Goal: Contribute content: Contribute content

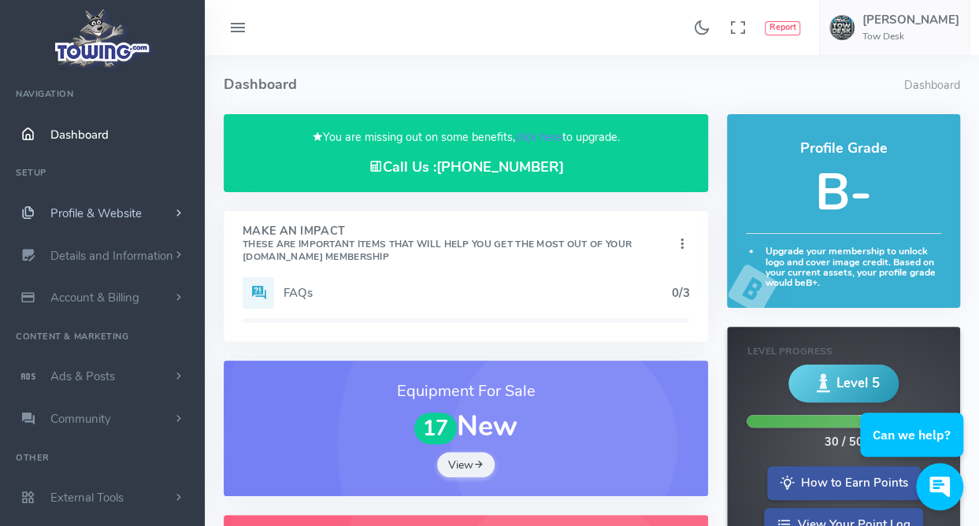
click at [84, 213] on span "Profile & Website" at bounding box center [95, 214] width 91 height 16
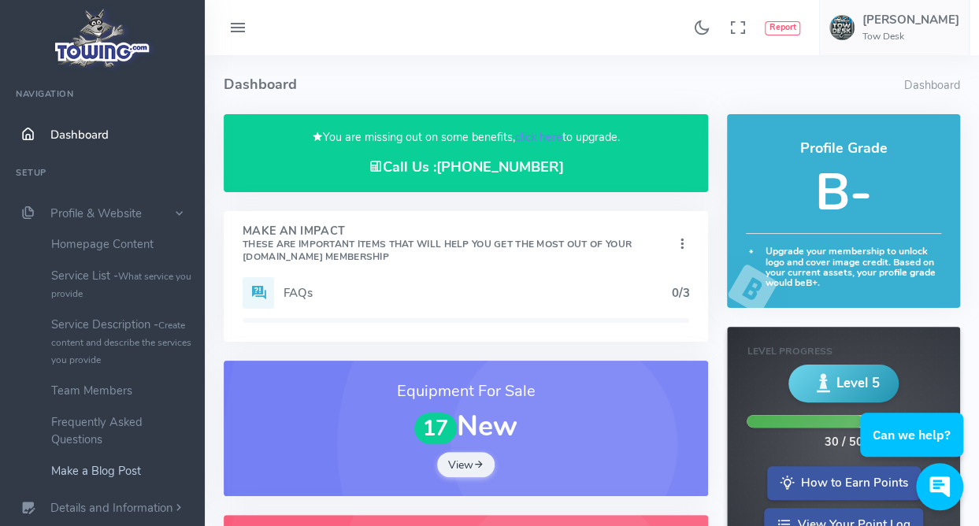
click at [102, 470] on link "Make a Blog Post" at bounding box center [121, 471] width 165 height 32
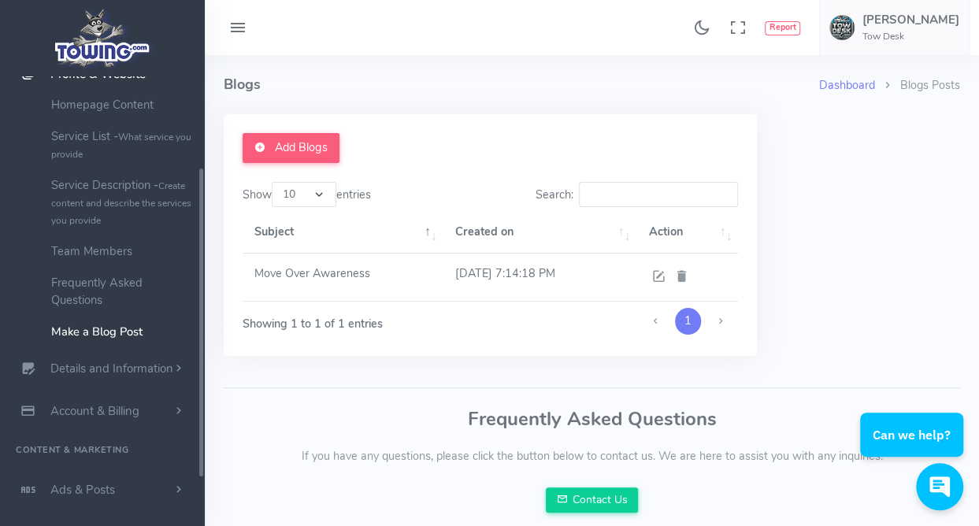
scroll to position [143, 0]
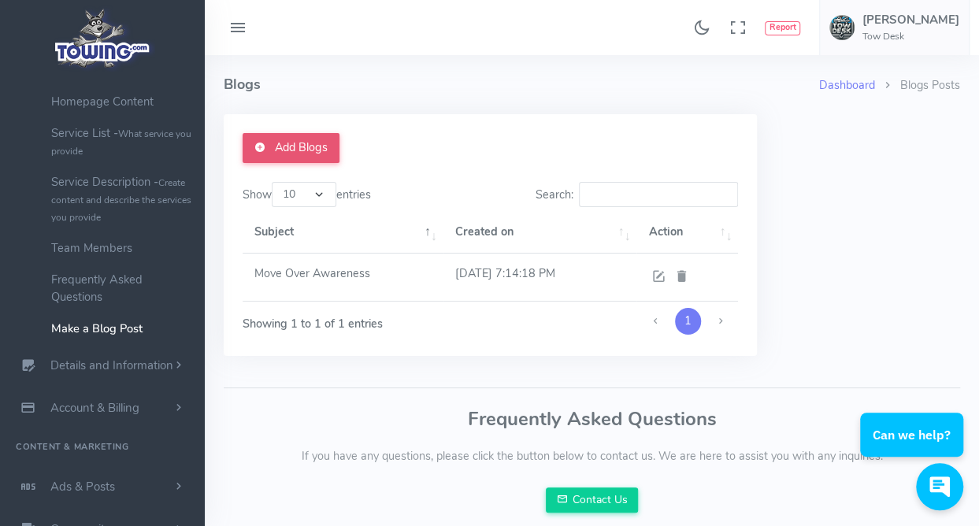
click at [303, 147] on link "Add Blogs" at bounding box center [291, 148] width 97 height 30
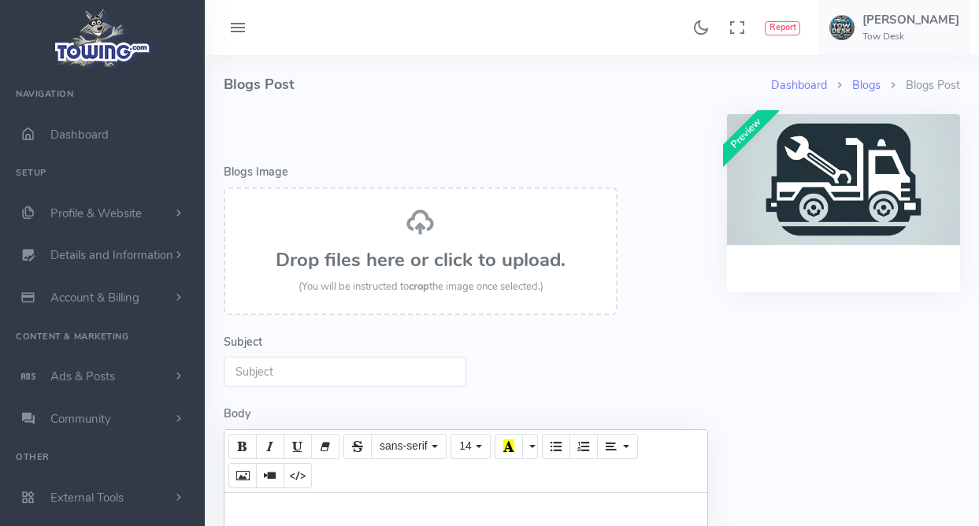
select select
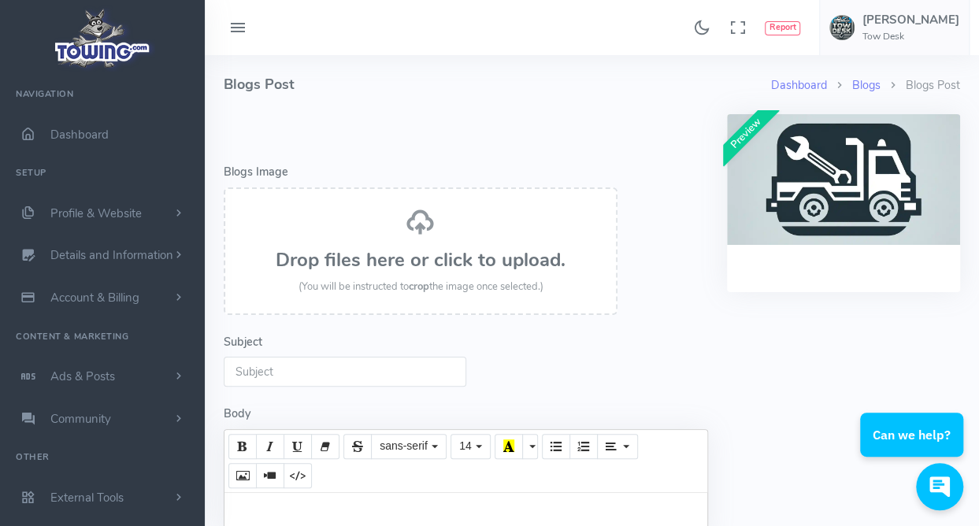
click at [351, 374] on input "Subject" at bounding box center [345, 372] width 243 height 30
type input "C"
type input "A"
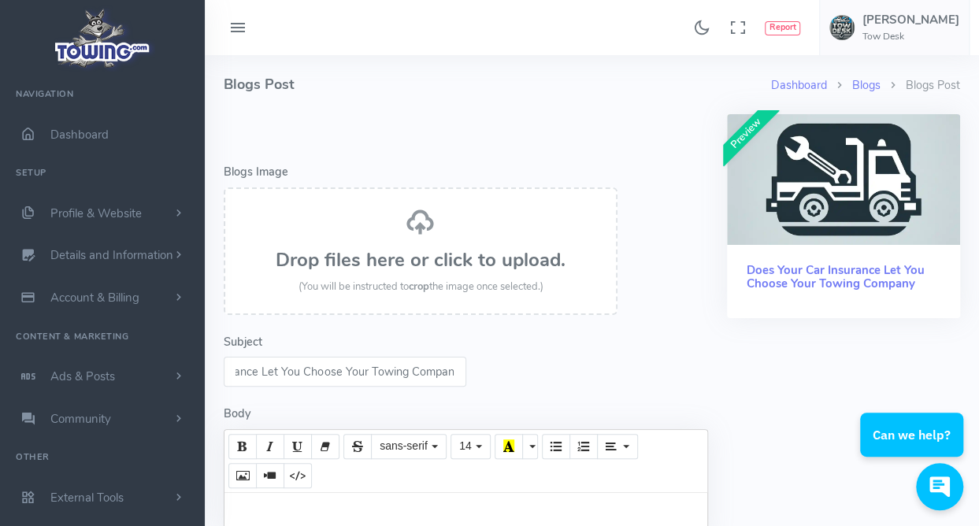
scroll to position [0, 109]
type input "Does Your Car Insurance Let You Choose Your Towing Company?"
click at [292, 481] on icon "Code View" at bounding box center [297, 475] width 11 height 13
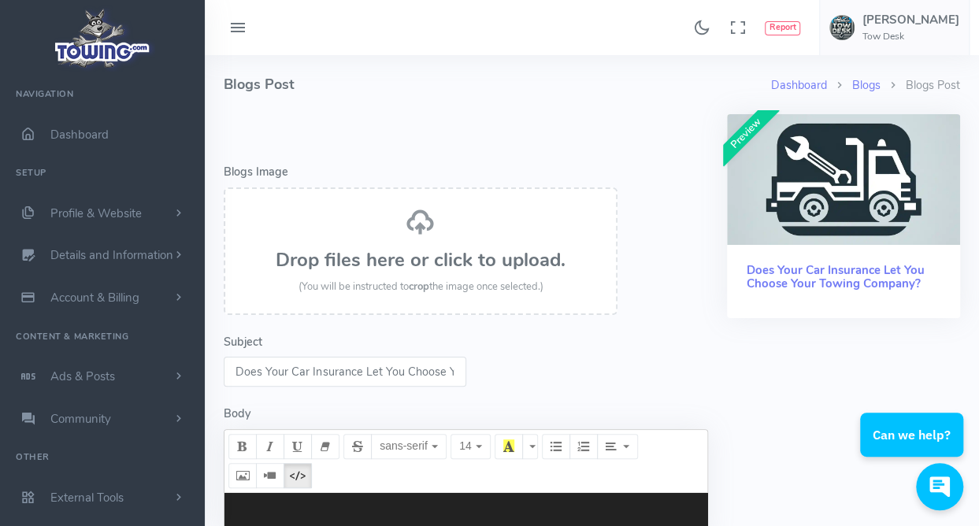
click at [454, 508] on textarea at bounding box center [466, 512] width 483 height 39
paste textarea "<link href="https://cdn.jsdelivr.net/npm/bootstrap@5.3.2/dist/css/bootstrap.min…"
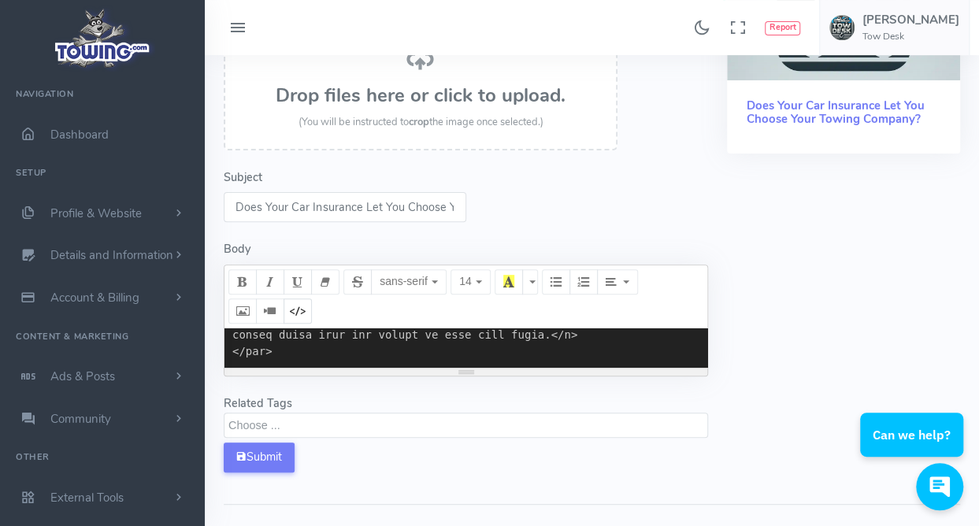
scroll to position [180, 0]
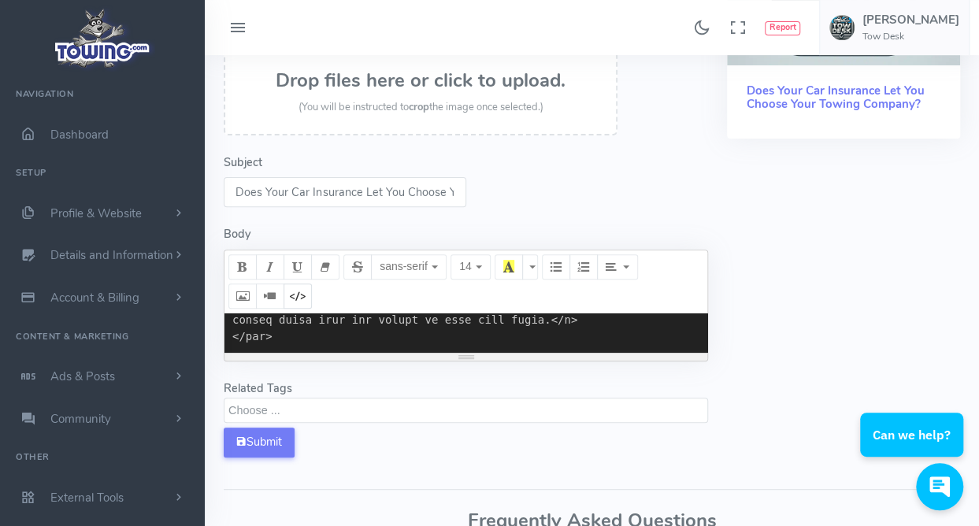
type textarea "<link href="https://cdn.jsdelivr.net/npm/bootstrap@5.3.2/dist/css/bootstrap.min…"
click at [282, 407] on textarea "Search" at bounding box center [467, 410] width 479 height 14
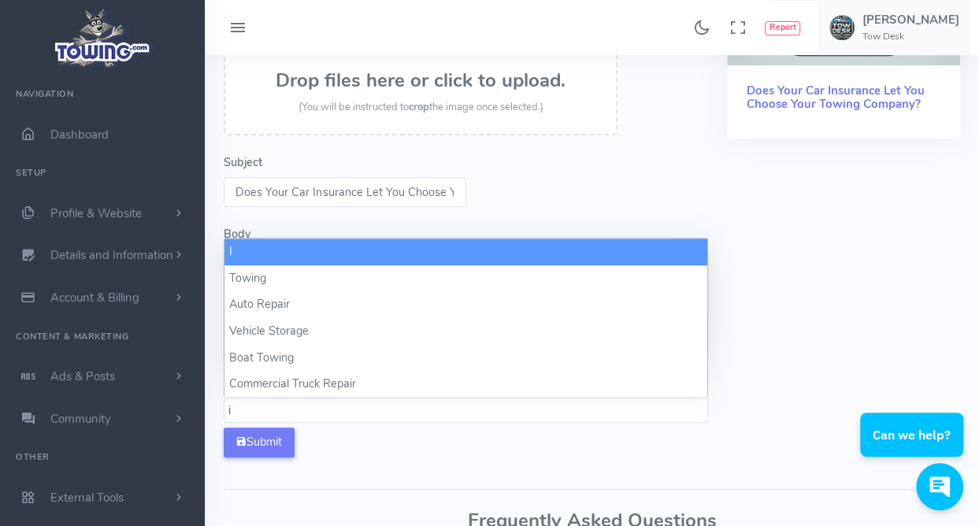
scroll to position [0, 0]
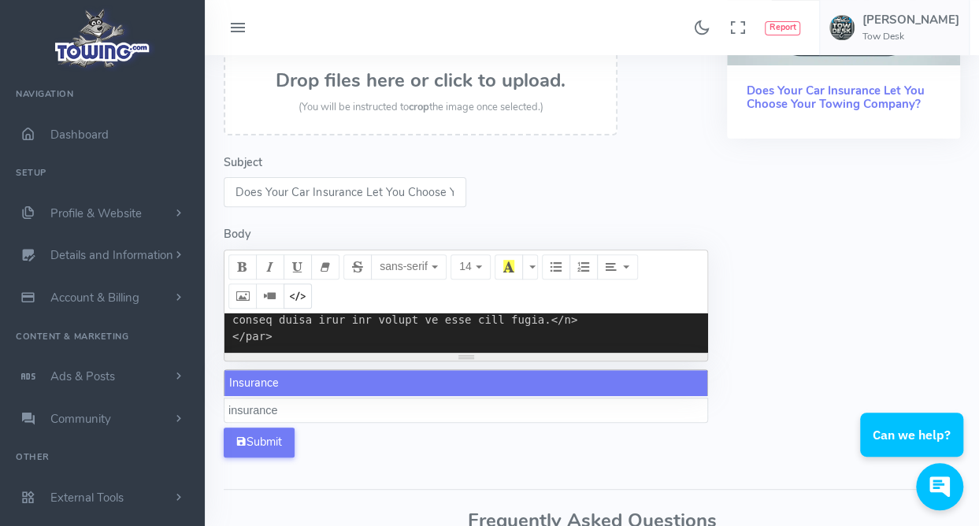
type textarea "insurance"
select select "insurance"
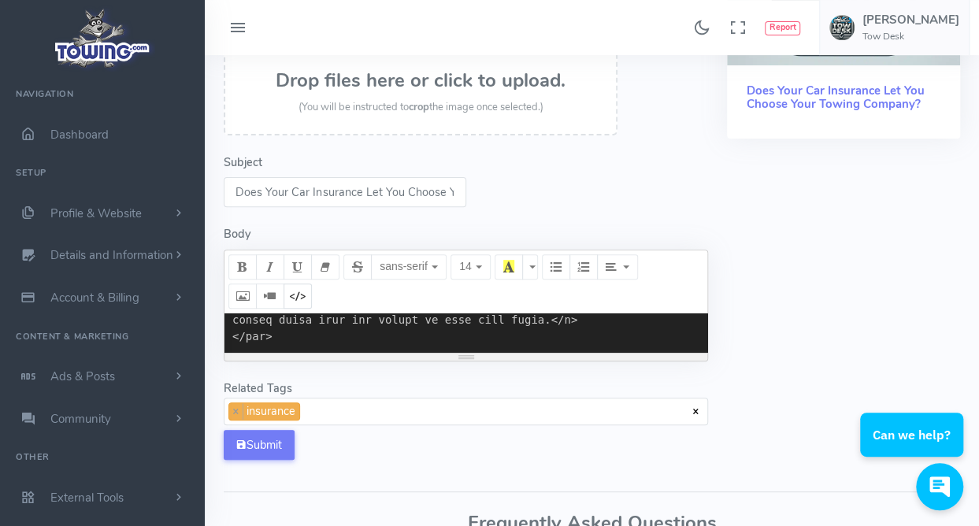
scroll to position [827, 0]
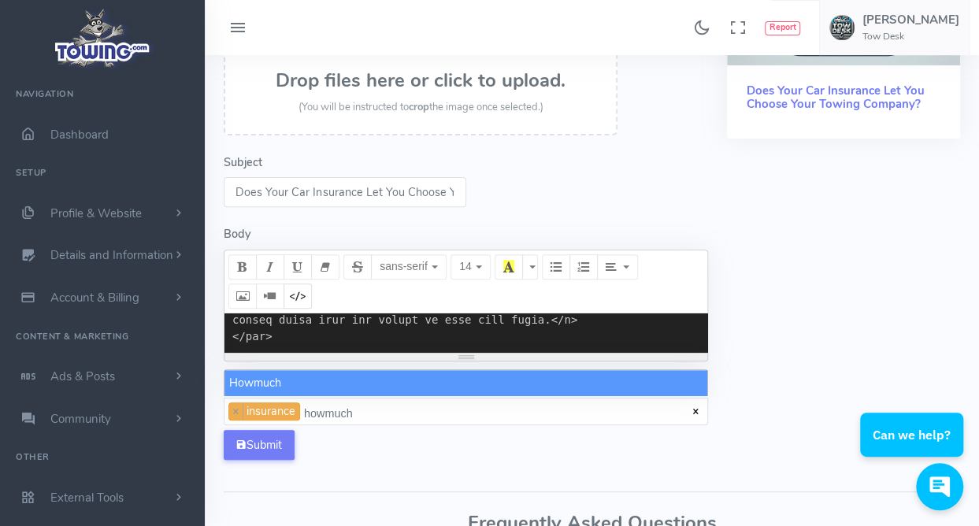
type textarea "howmuch"
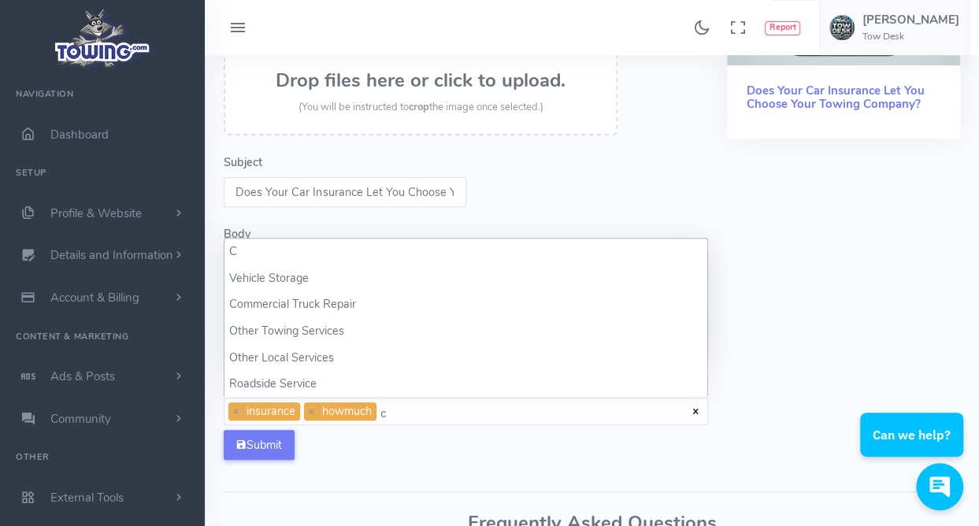
scroll to position [0, 0]
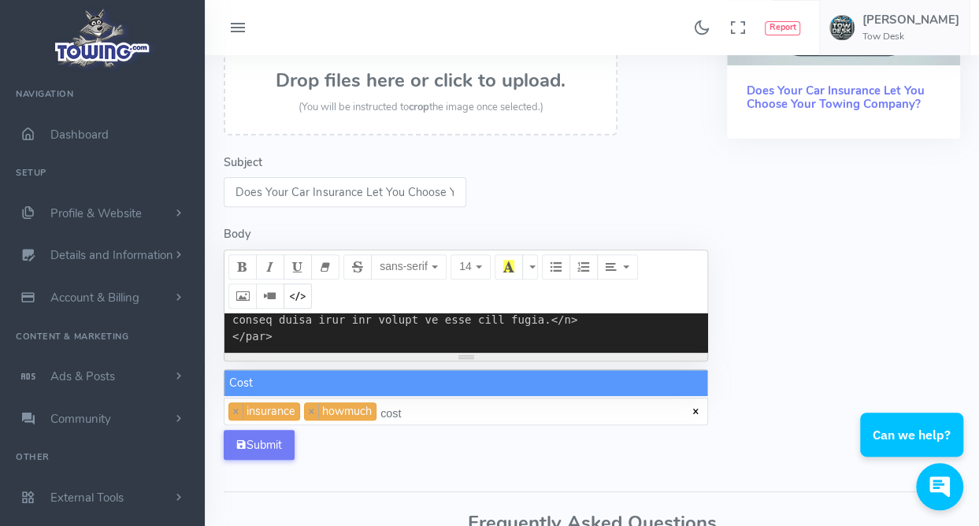
type textarea "cost"
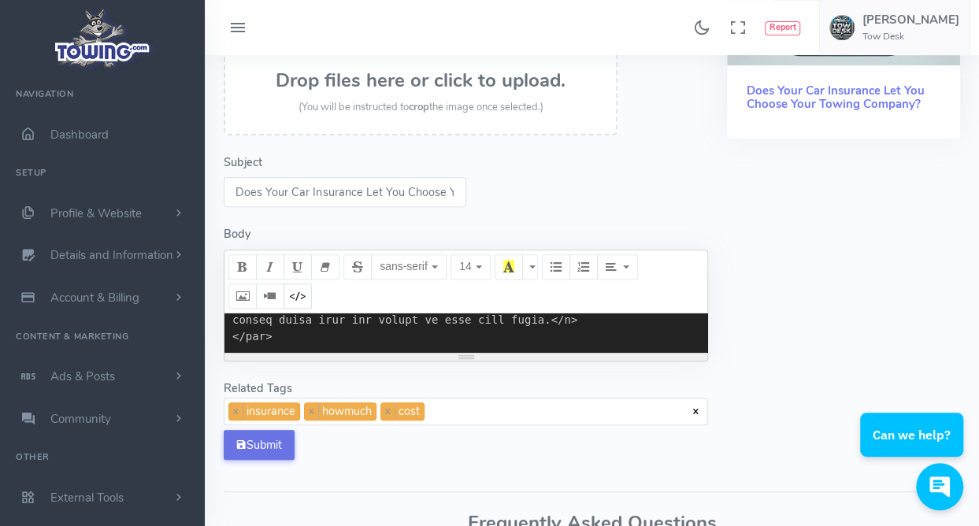
click at [269, 440] on button "Submit" at bounding box center [259, 445] width 71 height 30
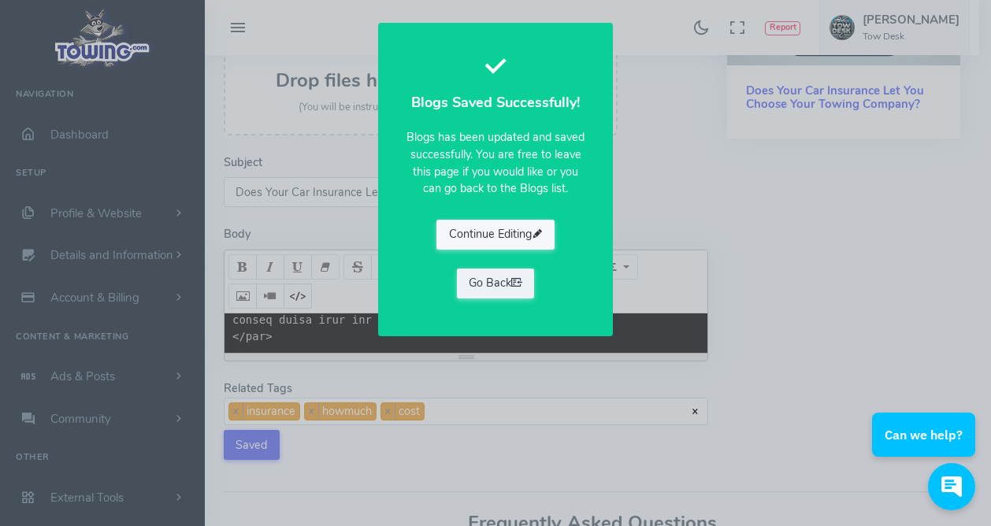
click at [510, 232] on button "Continue Editing" at bounding box center [495, 235] width 118 height 30
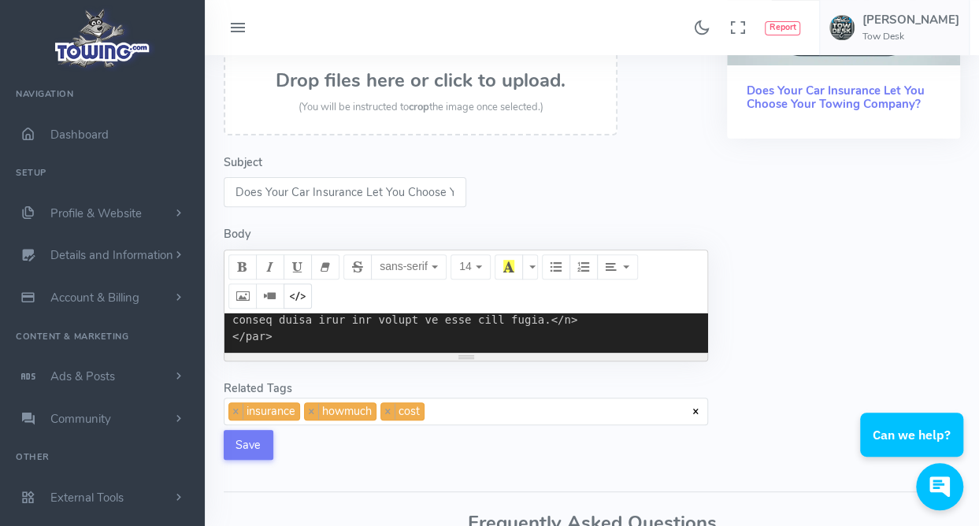
drag, startPoint x: 461, startPoint y: 355, endPoint x: 474, endPoint y: 485, distance: 129.9
click at [474, 485] on div "Dashboard Blogs Blogs Post Blogs Post Error - Blogs Image Drop files here or cl…" at bounding box center [592, 256] width 756 height 760
drag, startPoint x: 465, startPoint y: 357, endPoint x: 479, endPoint y: 411, distance: 56.2
click at [479, 411] on form "Error - Blogs Image Drop files here or click to upload. (You will be instructed…" at bounding box center [465, 207] width 503 height 544
drag, startPoint x: 470, startPoint y: 357, endPoint x: 462, endPoint y: 489, distance: 132.6
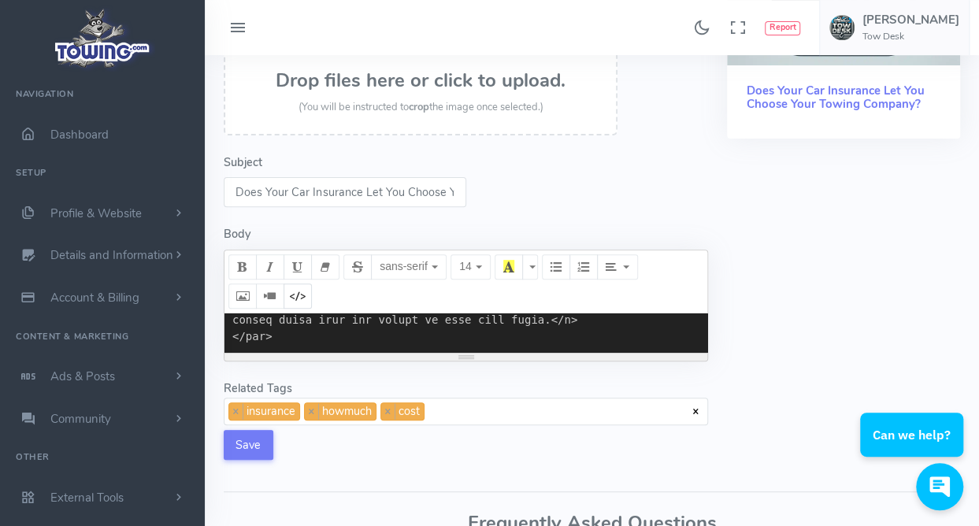
click at [462, 489] on div "Dashboard Blogs Blogs Post Blogs Post Error - Blogs Image Drop files here or cl…" at bounding box center [592, 256] width 756 height 760
click at [425, 329] on textarea at bounding box center [466, 333] width 483 height 39
paste textarea "<!DOCTYPE html> <html lang="en"> <head> <meta charset="UTF-8"> <meta name="view…"
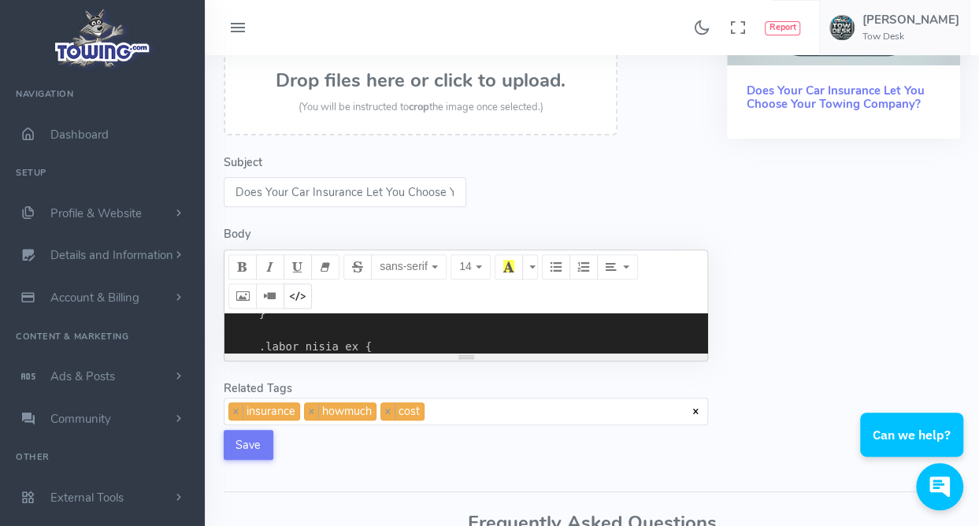
scroll to position [7842, 0]
click at [780, 18] on ul "Report Drew Tow Desk" at bounding box center [818, 27] width 303 height 55
click at [367, 333] on textarea at bounding box center [466, 333] width 483 height 39
paste textarea "link href="https://cdn.jsdelivr.net/npm/bootstrap@5.3.2/dist/css/bootstrap.min.…"
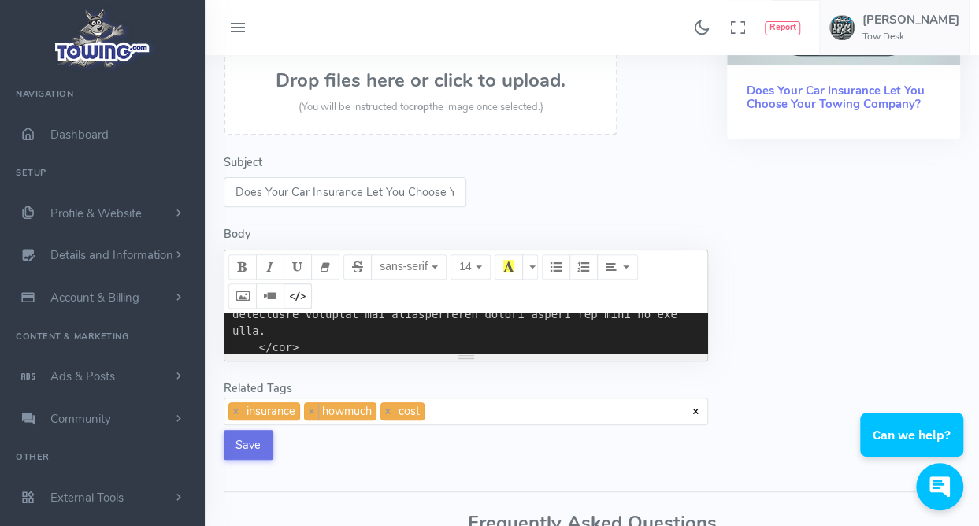
click at [246, 448] on button "Save" at bounding box center [249, 445] width 50 height 30
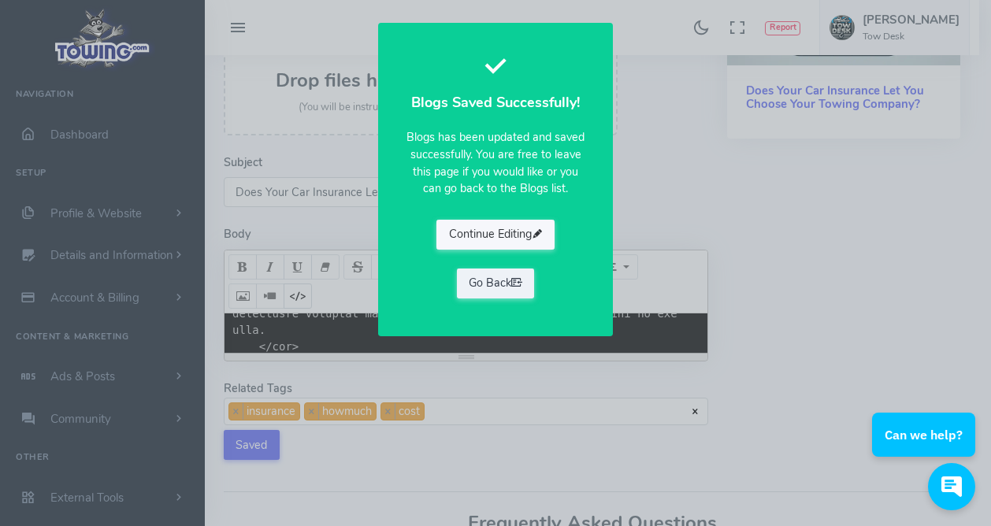
click at [487, 236] on button "Continue Editing" at bounding box center [495, 235] width 118 height 30
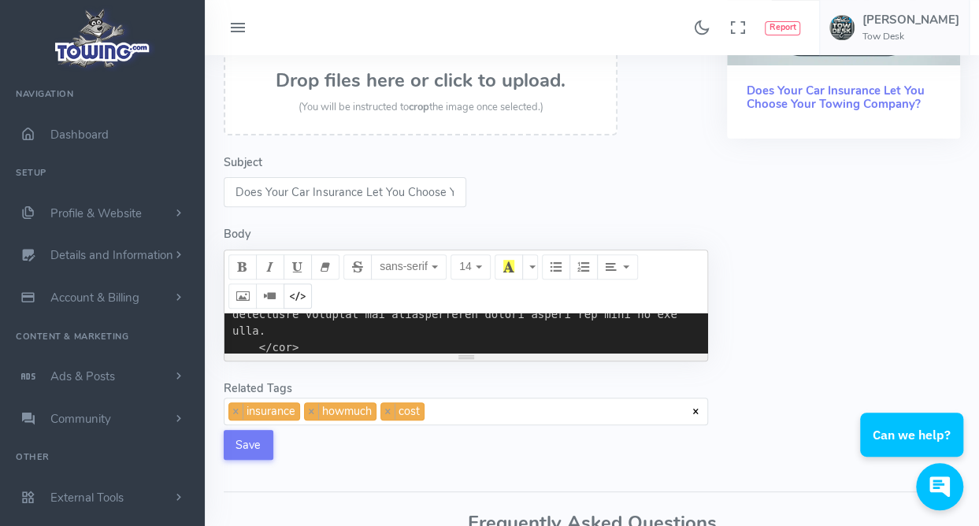
click at [374, 338] on textarea at bounding box center [466, 333] width 483 height 39
paste textarea "width: 100%"
click at [251, 452] on button "Save" at bounding box center [249, 445] width 50 height 30
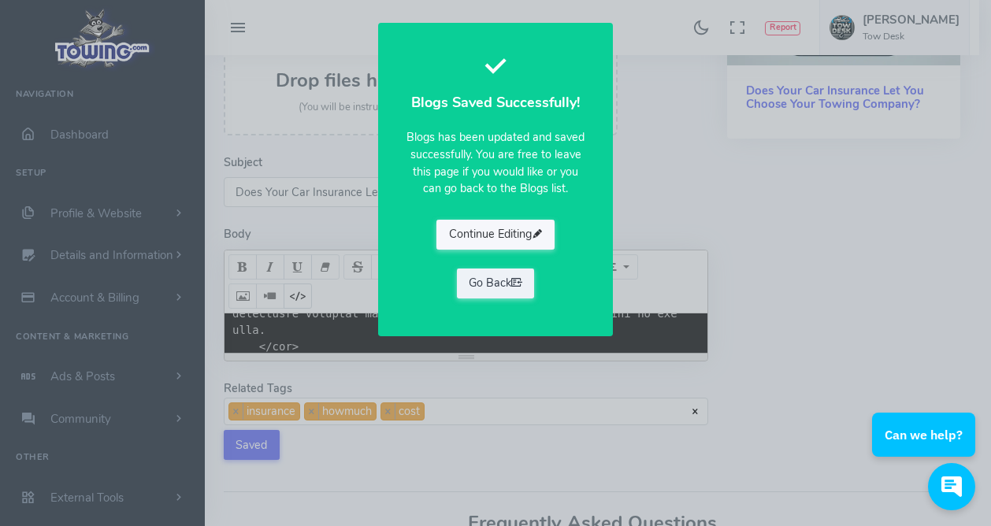
click at [481, 240] on button "Continue Editing" at bounding box center [495, 235] width 118 height 30
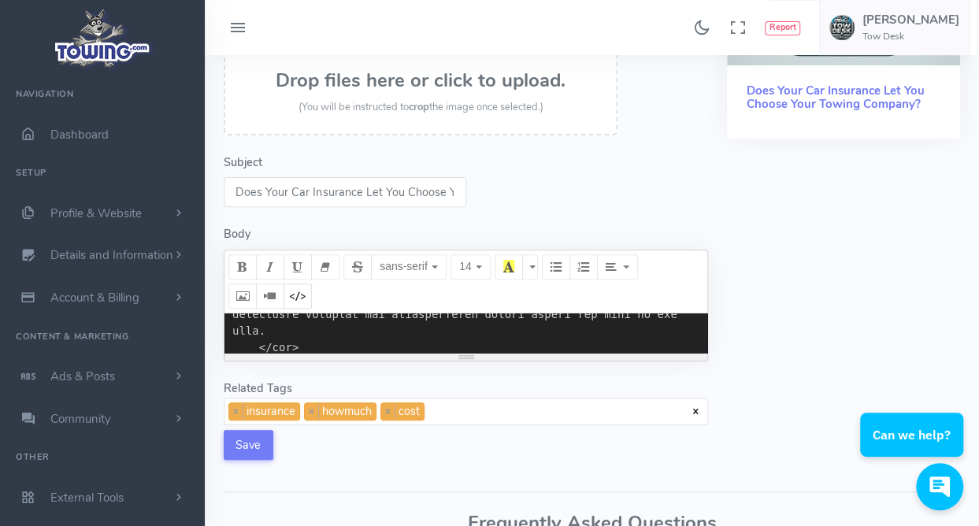
click at [353, 329] on textarea at bounding box center [466, 333] width 483 height 39
paste textarea "1rem; max-width: 1200px; margin: 0 auto"
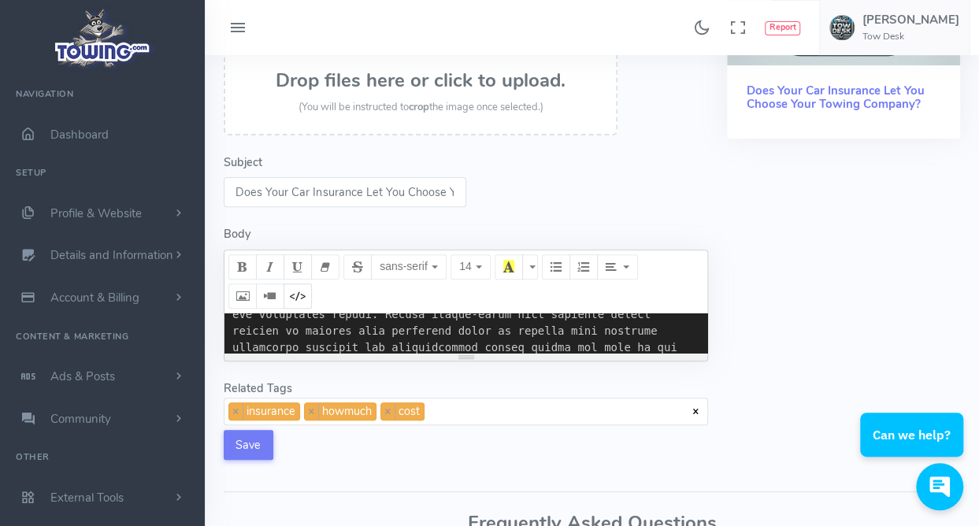
scroll to position [7445, 0]
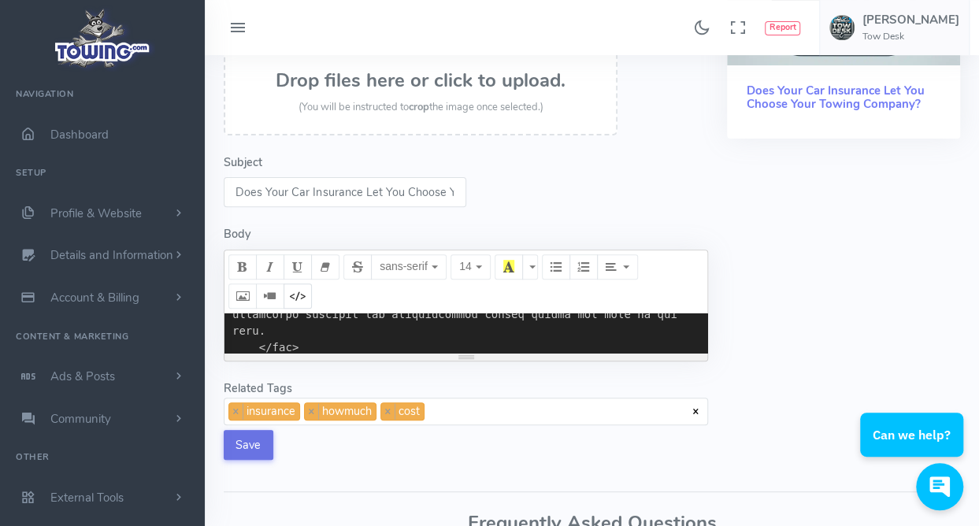
click at [258, 444] on button "Save" at bounding box center [249, 445] width 50 height 30
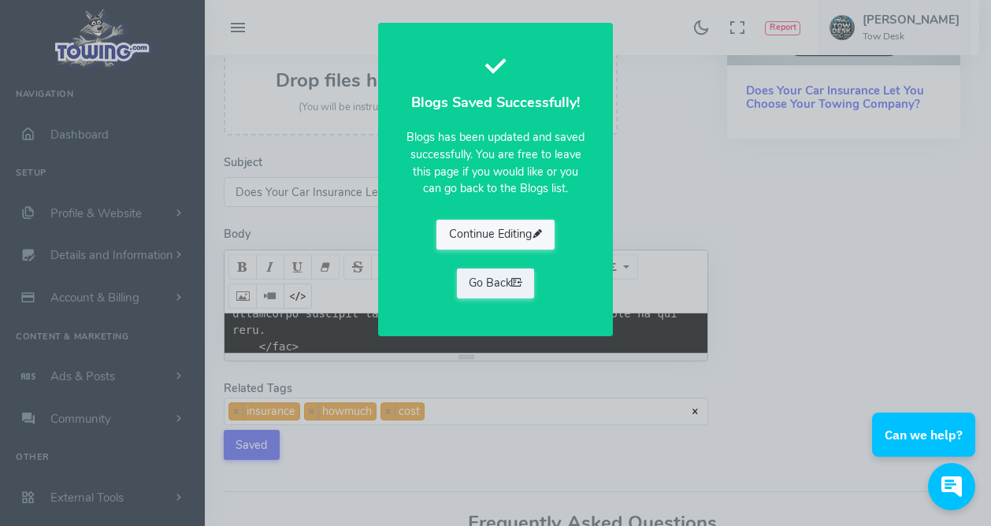
click at [470, 237] on button "Continue Editing" at bounding box center [495, 235] width 118 height 30
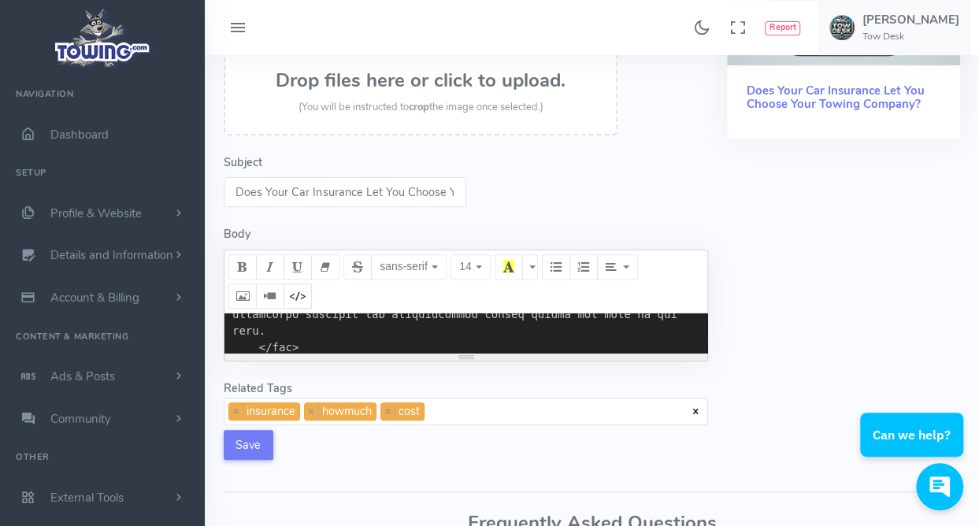
click at [366, 329] on textarea at bounding box center [466, 333] width 483 height 39
click at [249, 447] on button "Save" at bounding box center [249, 445] width 50 height 30
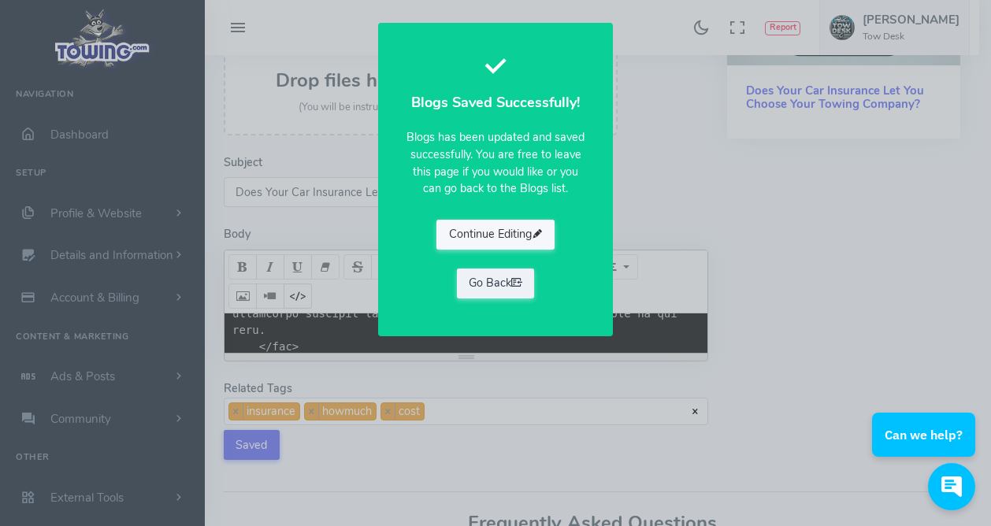
click at [482, 236] on button "Continue Editing" at bounding box center [495, 235] width 118 height 30
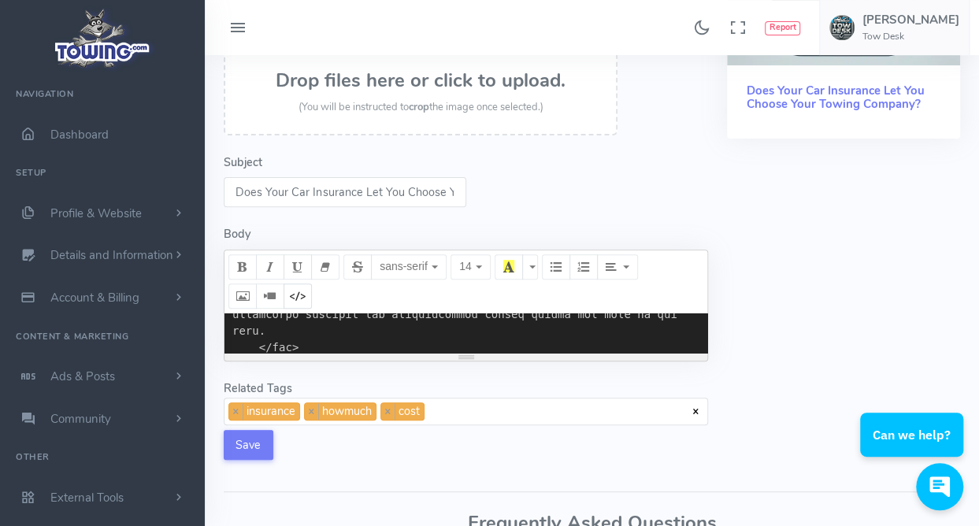
drag, startPoint x: 460, startPoint y: 358, endPoint x: 457, endPoint y: 458, distance: 99.3
click at [457, 458] on form "Error - Blogs Image Drop files here or click to upload. (You will be instructed…" at bounding box center [465, 207] width 503 height 544
click at [449, 329] on textarea at bounding box center [466, 333] width 483 height 39
paste textarea "div class="table-responsive"> <table class="table table-hover"> <thead> <tr> <t…"
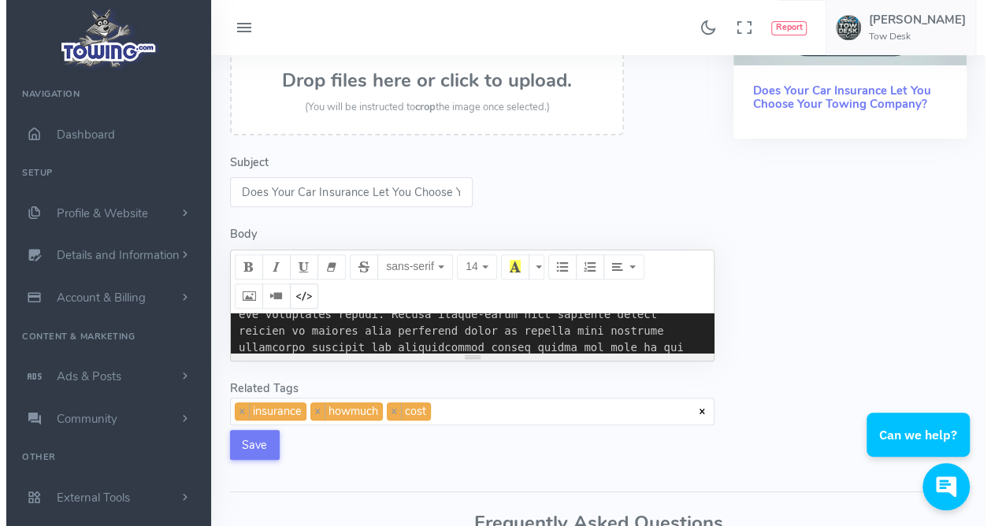
scroll to position [7478, 0]
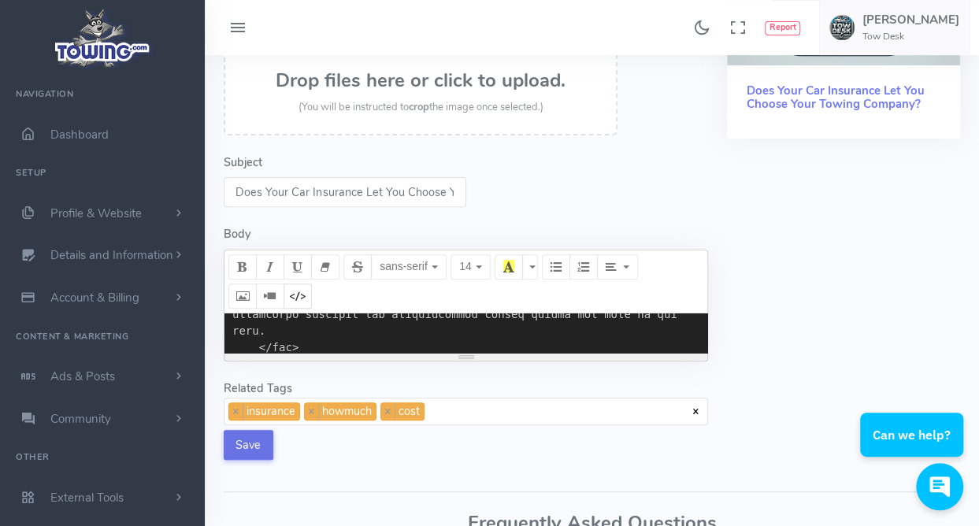
type textarea "<link href="https://cdn.jsdelivr.net/npm/bootstrap@5.3.2/dist/css/bootstrap.min…"
click at [237, 442] on button "Save" at bounding box center [249, 445] width 50 height 30
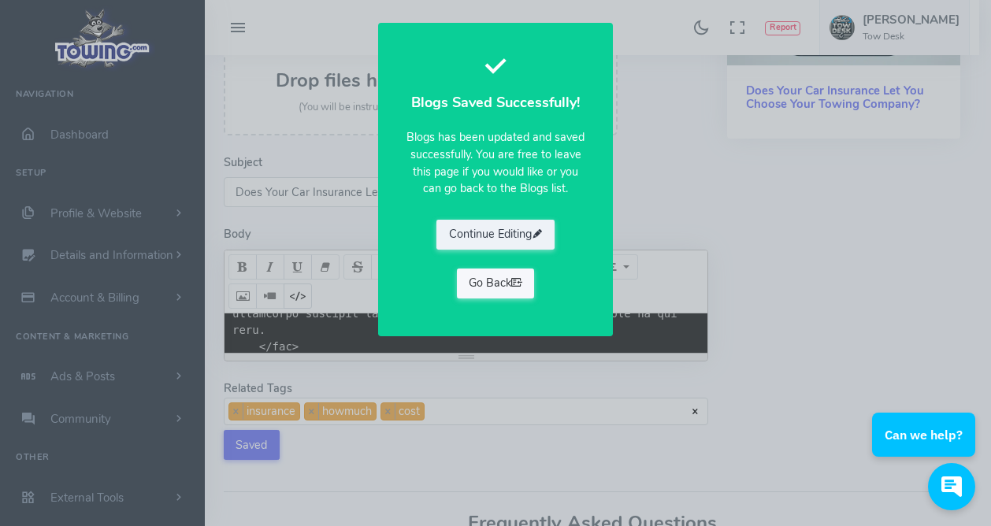
click at [494, 283] on link "Go Back" at bounding box center [496, 284] width 78 height 30
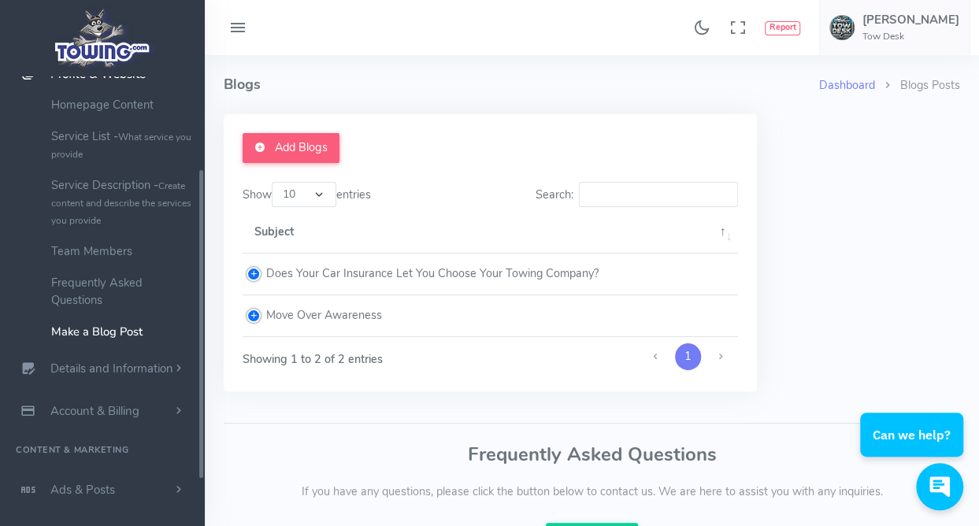
scroll to position [143, 0]
click at [541, 269] on td "Does Your Car Insurance Let You Choose Your Towing Company?" at bounding box center [491, 275] width 496 height 42
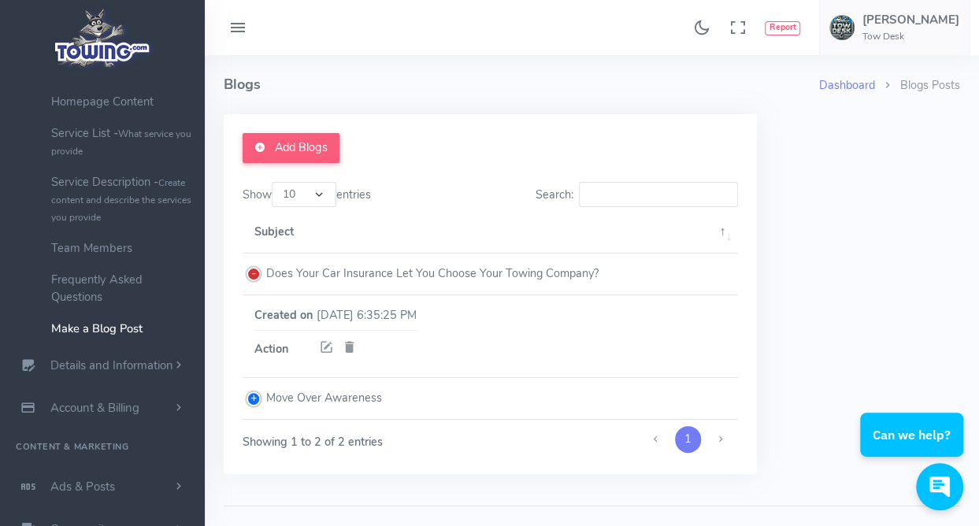
click at [321, 347] on icon at bounding box center [326, 348] width 15 height 20
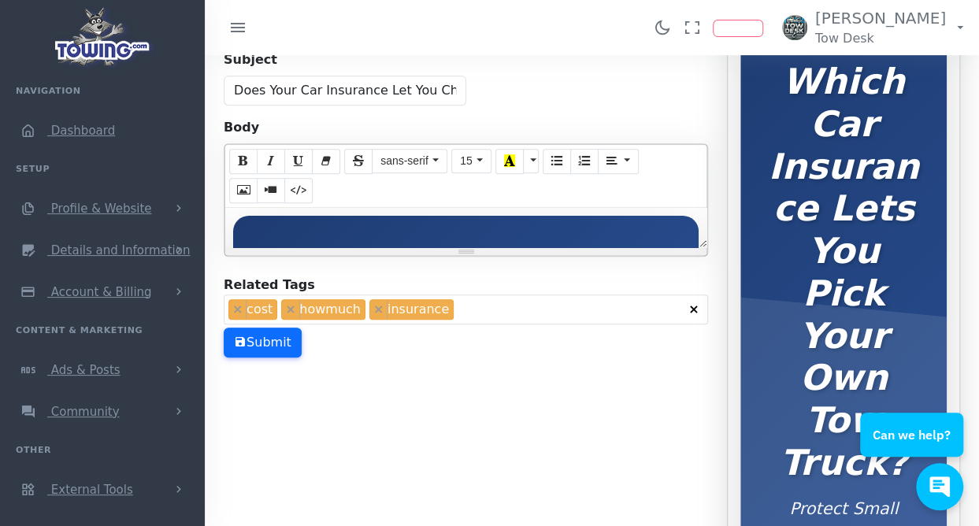
scroll to position [331, 0]
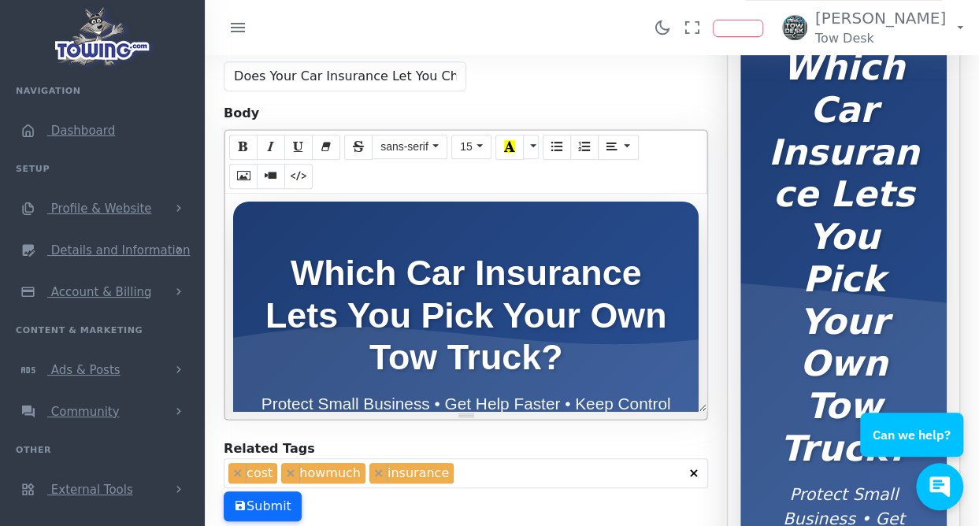
drag, startPoint x: 466, startPoint y: 206, endPoint x: 463, endPoint y: 398, distance: 191.5
click at [463, 415] on div "resize" at bounding box center [467, 415] width 16 height 1
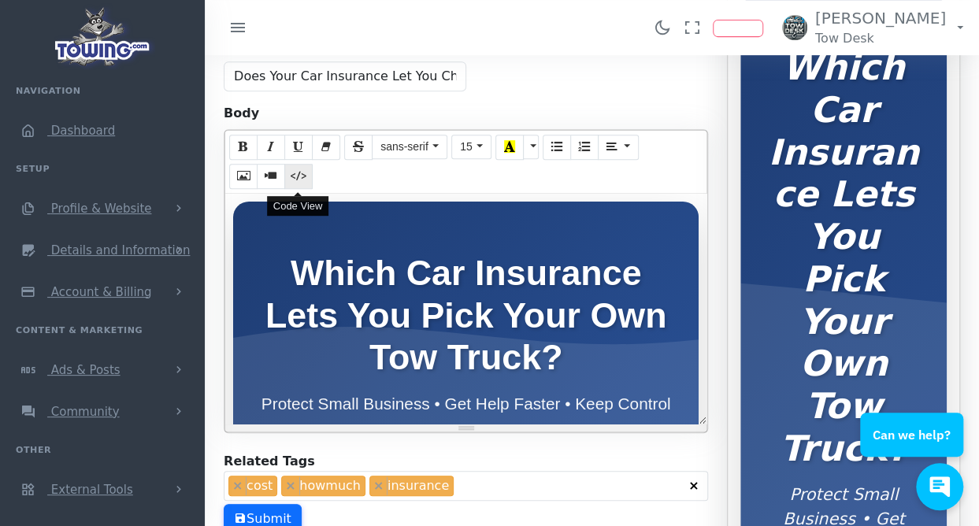
click at [306, 164] on button "Code View" at bounding box center [298, 176] width 28 height 25
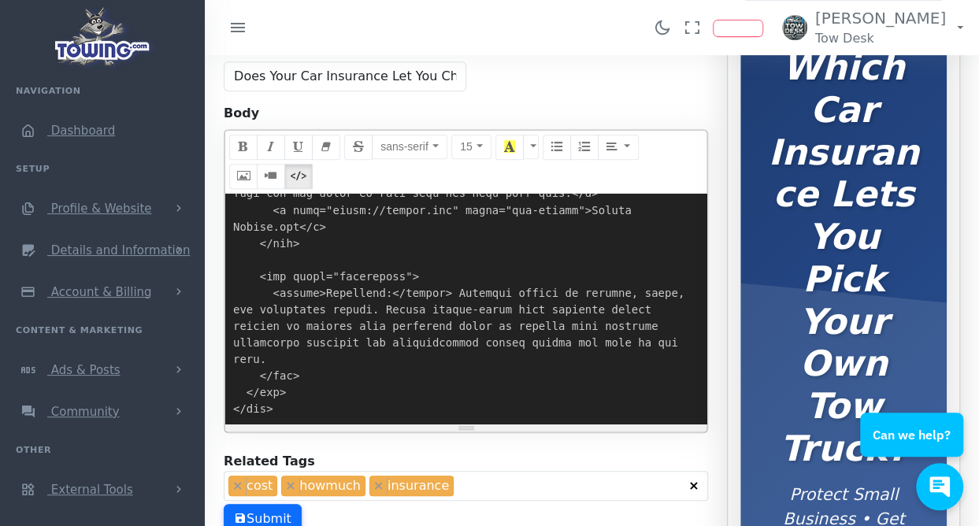
click at [383, 236] on textarea at bounding box center [465, 309] width 481 height 231
paste textarea "<link href="[URL][DOMAIN_NAME]" rel="stylesheet"> <style> .blog-container { wid…"
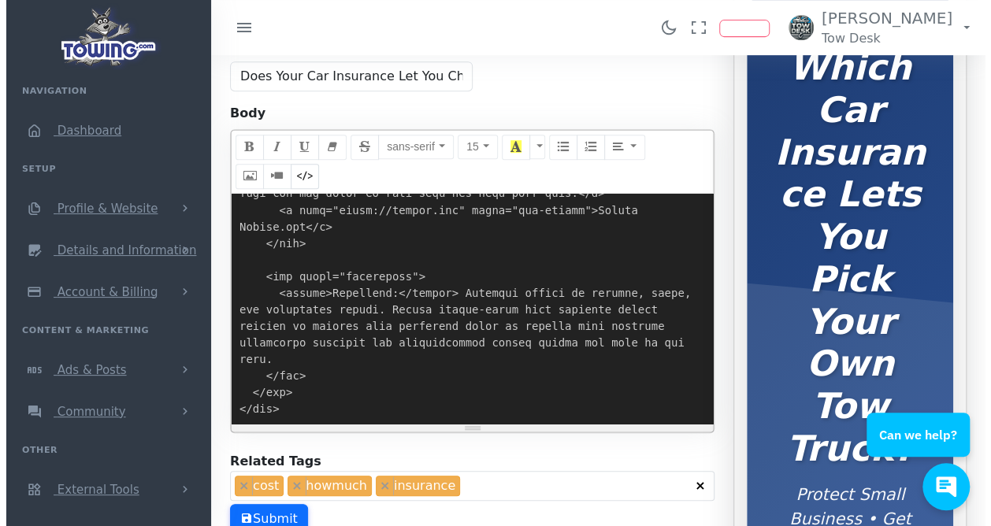
scroll to position [7304, 0]
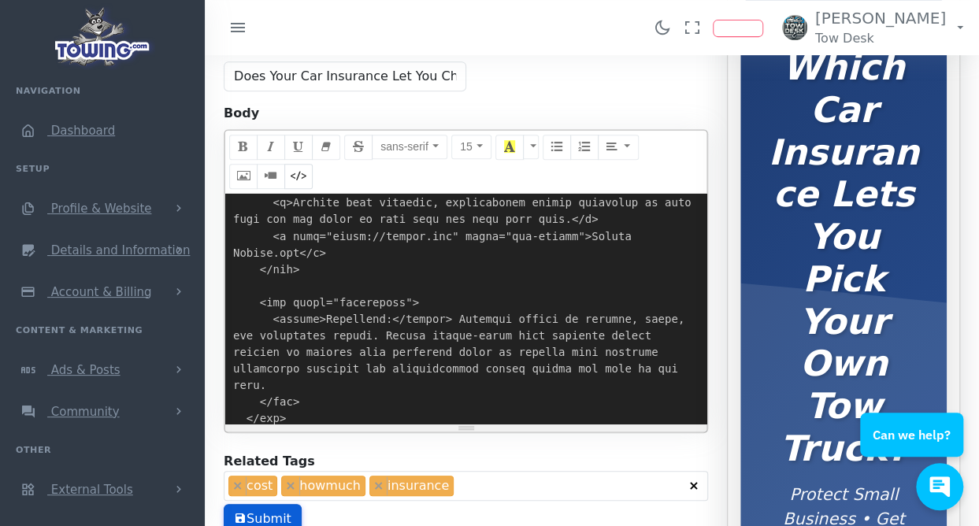
click at [276, 504] on button "Submit" at bounding box center [263, 519] width 78 height 30
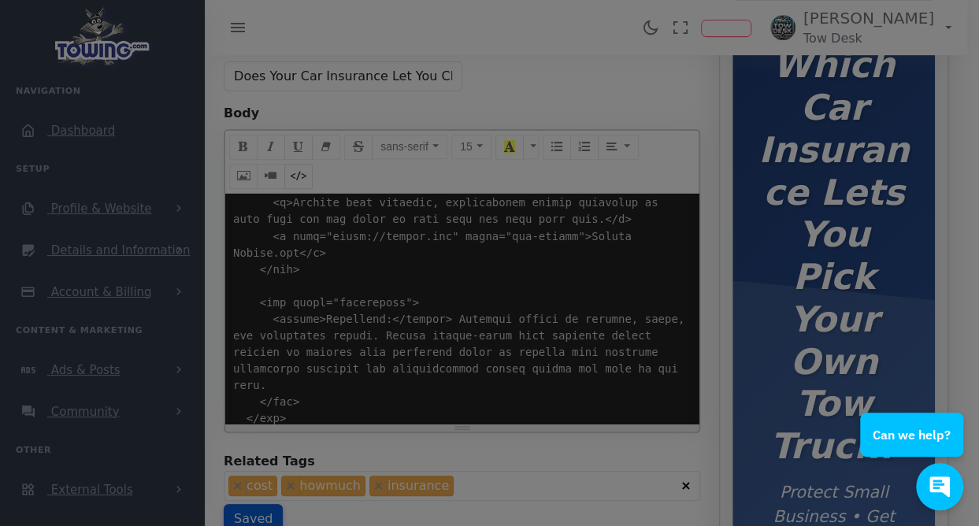
scroll to position [7297, 0]
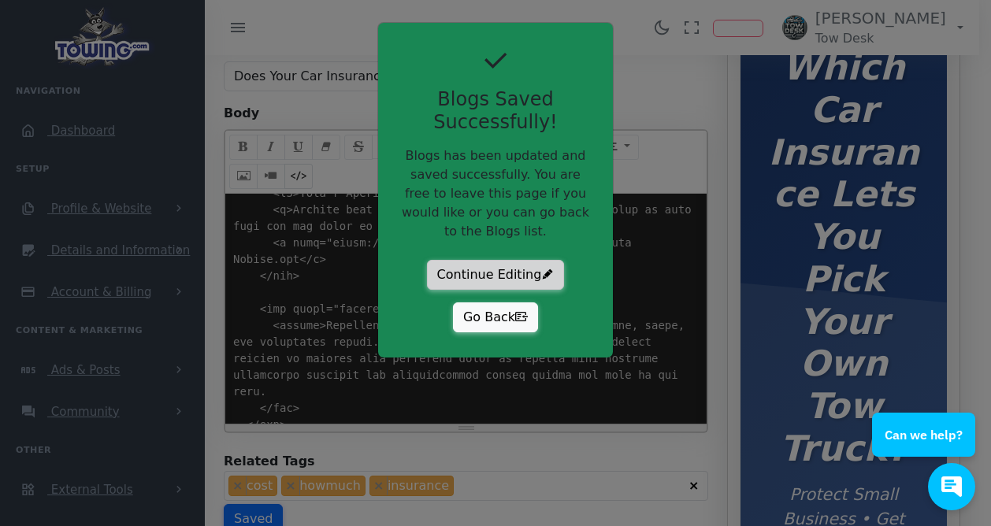
click at [511, 260] on button "Continue Editing" at bounding box center [496, 275] width 138 height 30
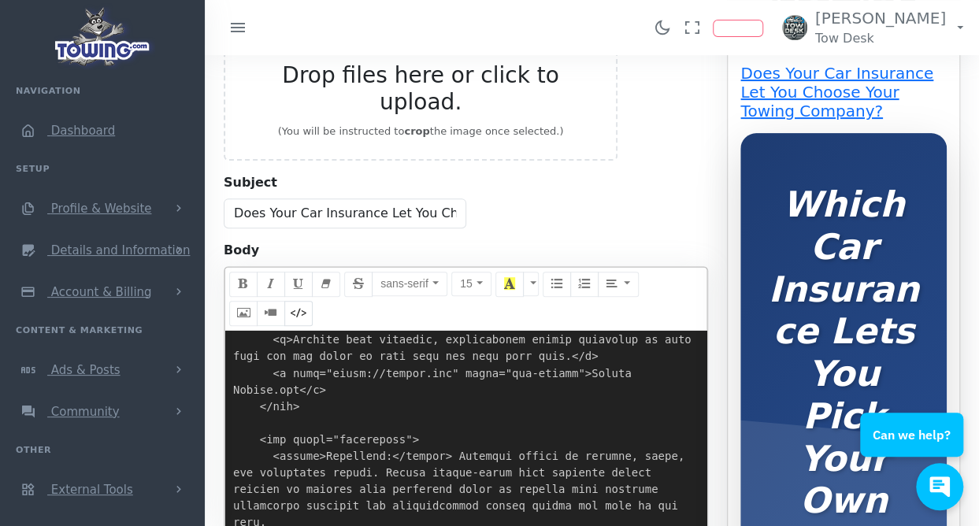
scroll to position [199, 0]
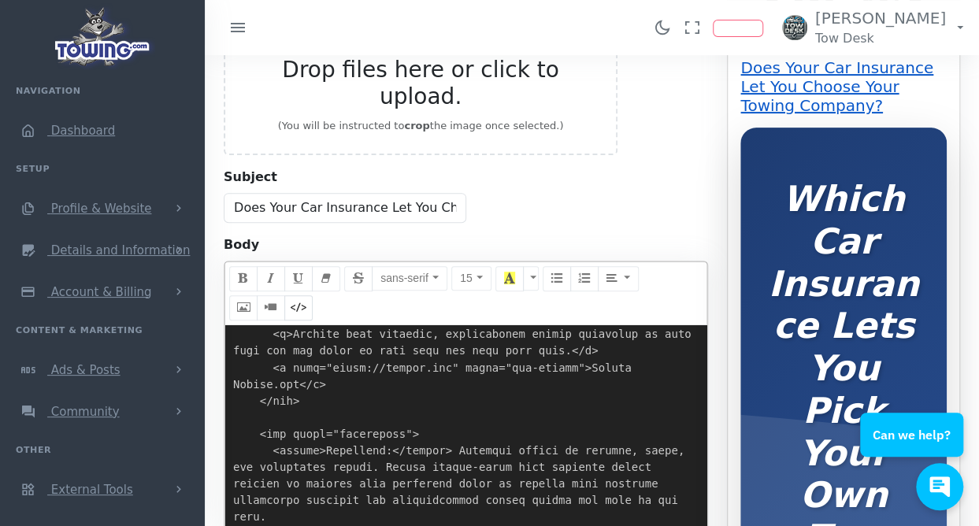
click at [791, 94] on link "Does Your Car Insurance Let You Choose Your Towing Company?" at bounding box center [837, 86] width 193 height 57
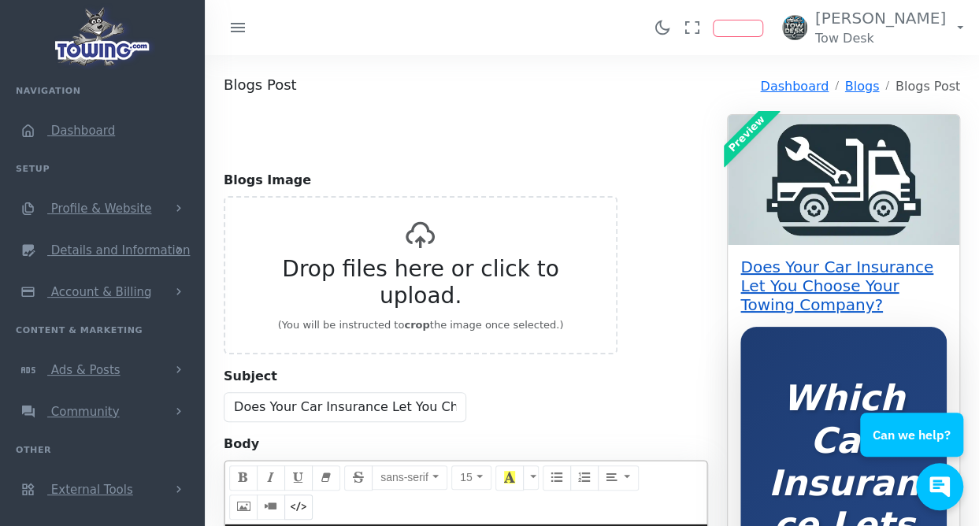
click at [810, 273] on link "Does Your Car Insurance Let You Choose Your Towing Company?" at bounding box center [837, 286] width 193 height 57
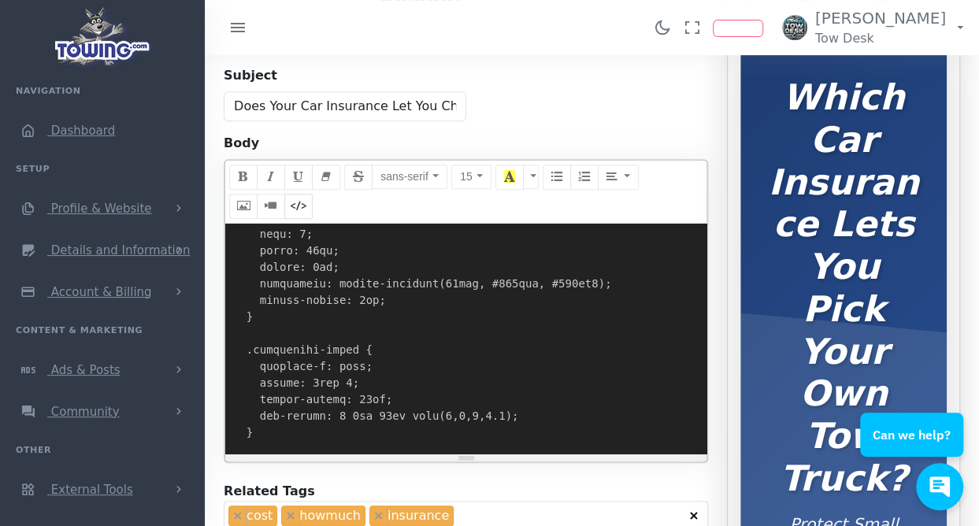
scroll to position [1615, 0]
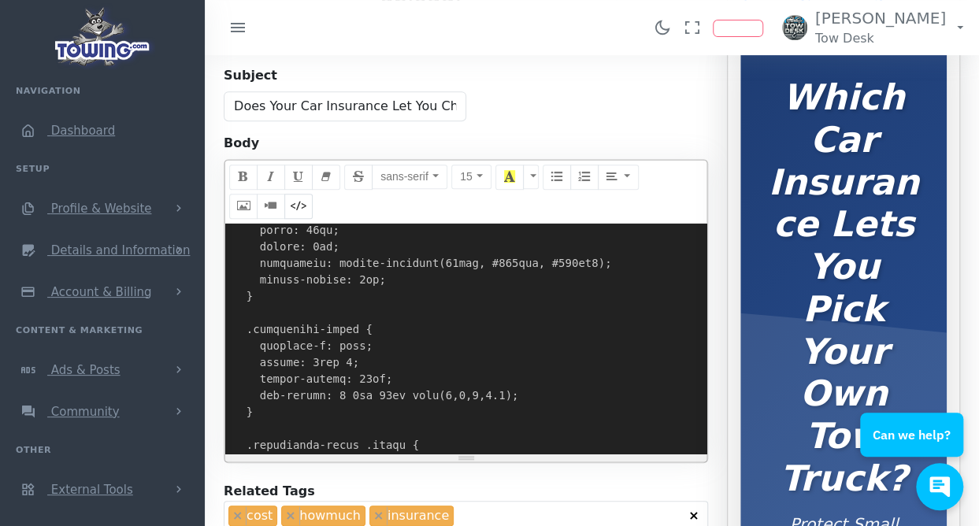
click at [408, 314] on textarea at bounding box center [465, 339] width 481 height 231
click at [411, 325] on textarea at bounding box center [465, 339] width 481 height 231
click at [343, 303] on textarea at bounding box center [465, 339] width 481 height 231
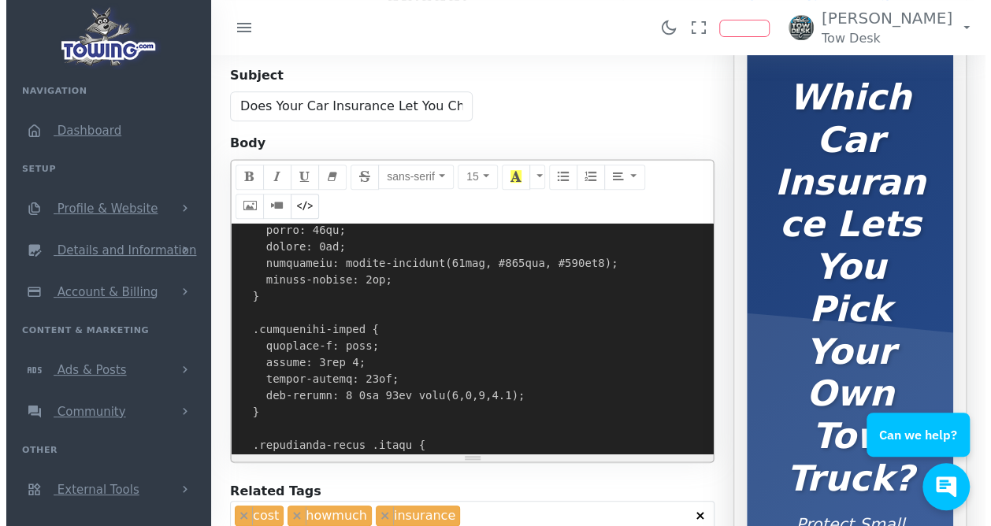
scroll to position [7304, 0]
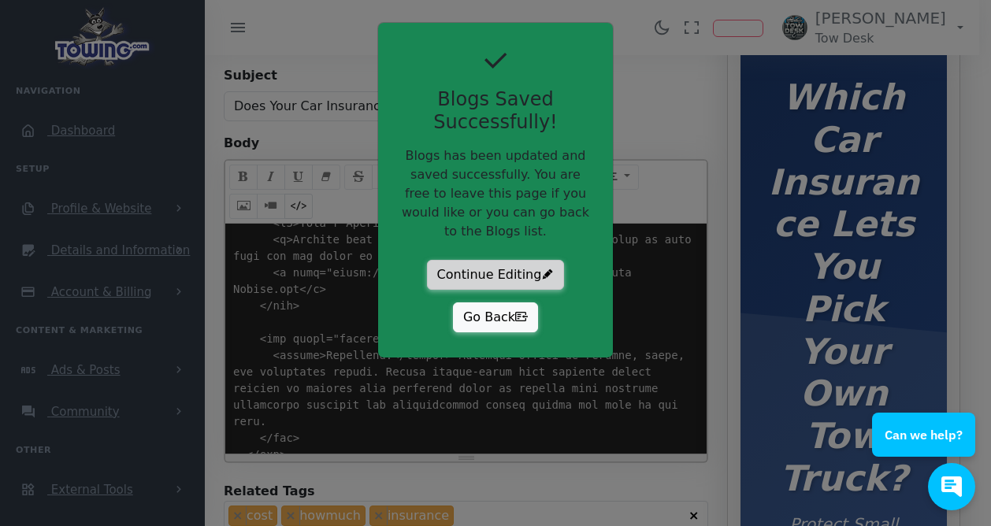
click at [514, 260] on button "Continue Editing" at bounding box center [496, 275] width 138 height 30
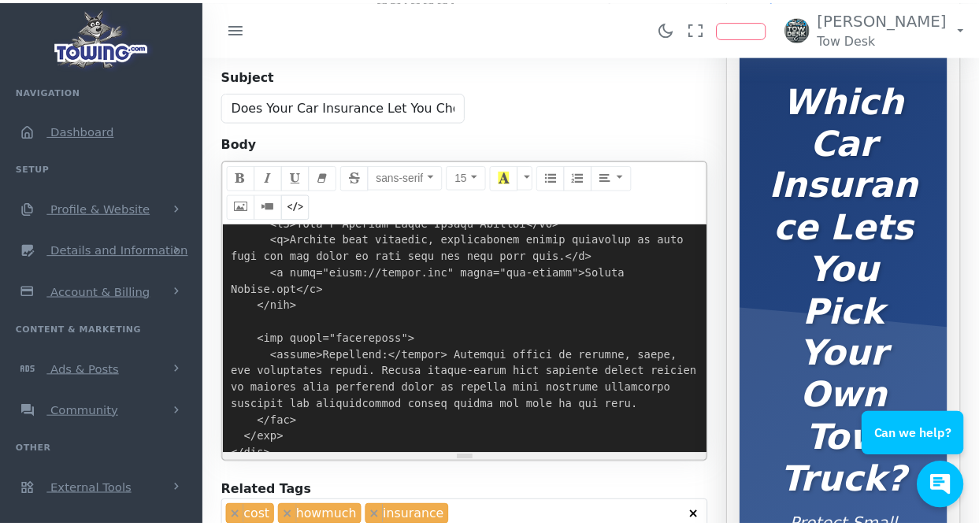
scroll to position [7304, 0]
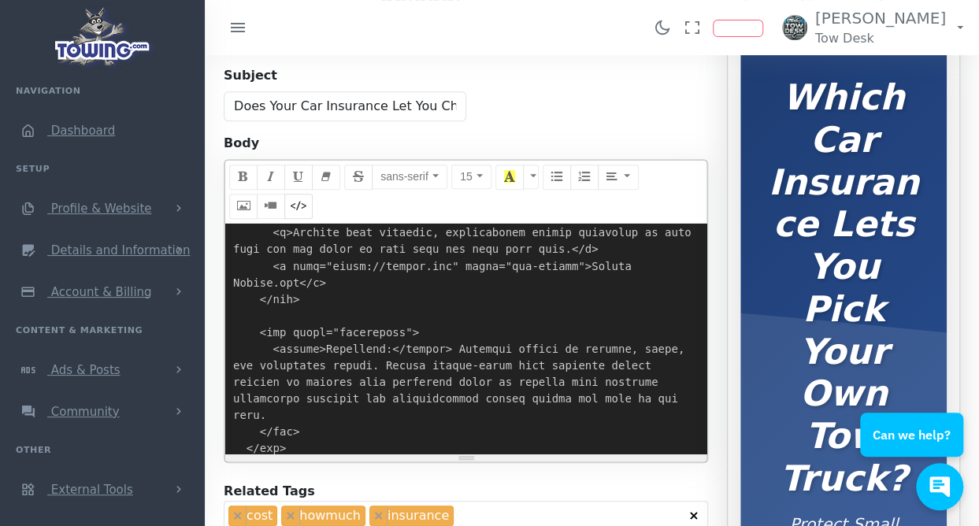
click at [482, 299] on textarea at bounding box center [465, 339] width 481 height 231
paste textarea "overflow: visible; } .hero-section { background: linear-gradient(135deg, #1e3c7…"
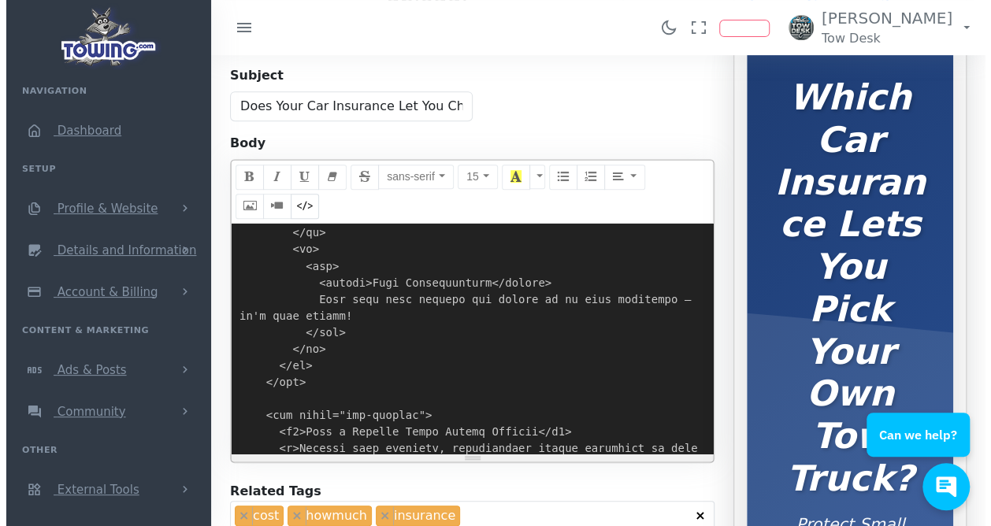
scroll to position [7518, 0]
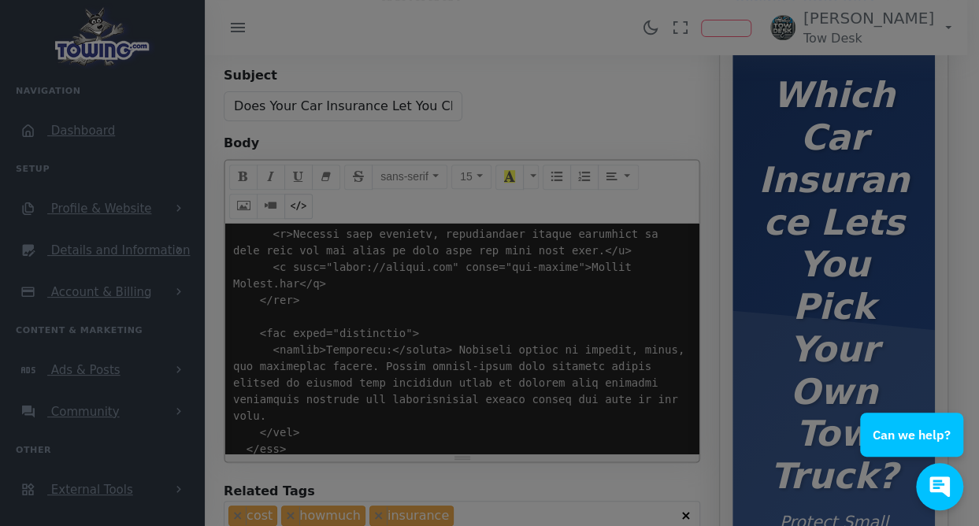
scroll to position [7512, 0]
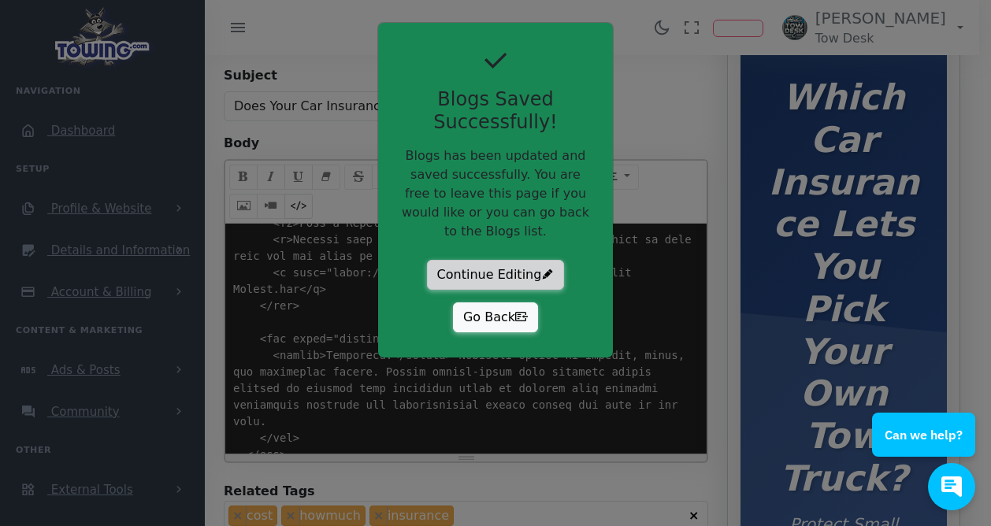
click at [504, 260] on button "Continue Editing" at bounding box center [496, 275] width 138 height 30
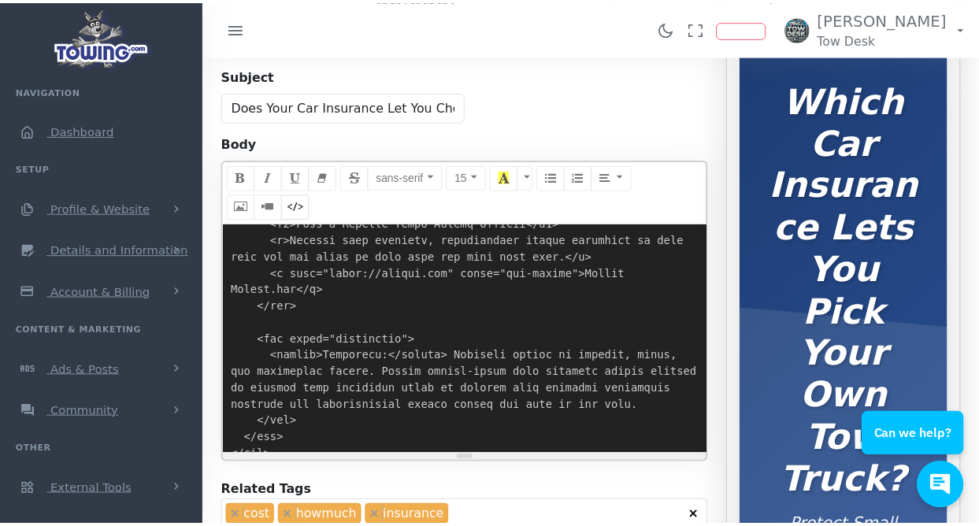
scroll to position [7518, 0]
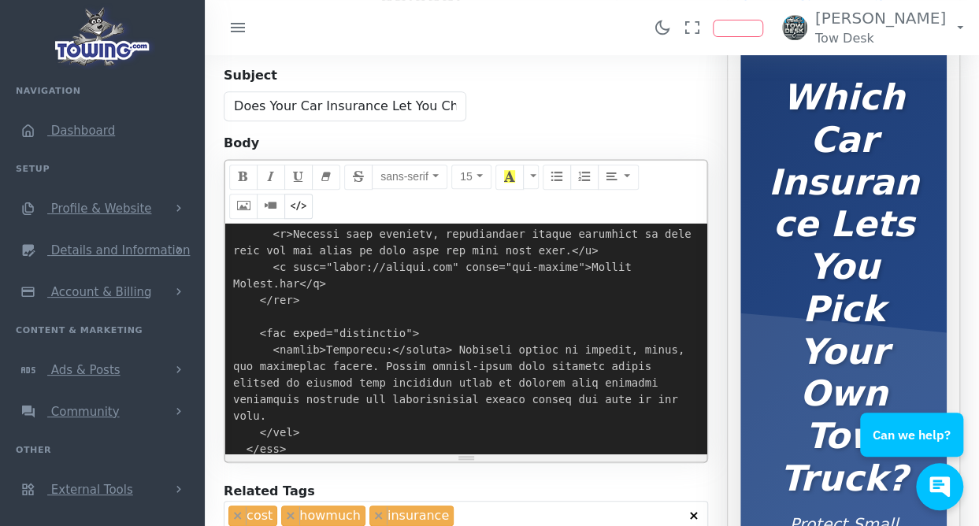
click at [435, 351] on textarea at bounding box center [465, 339] width 481 height 231
paste textarea "!DOCTYPE html> <html lang="en"> <head> <meta charset="UTF-8"> <meta name="viewp…"
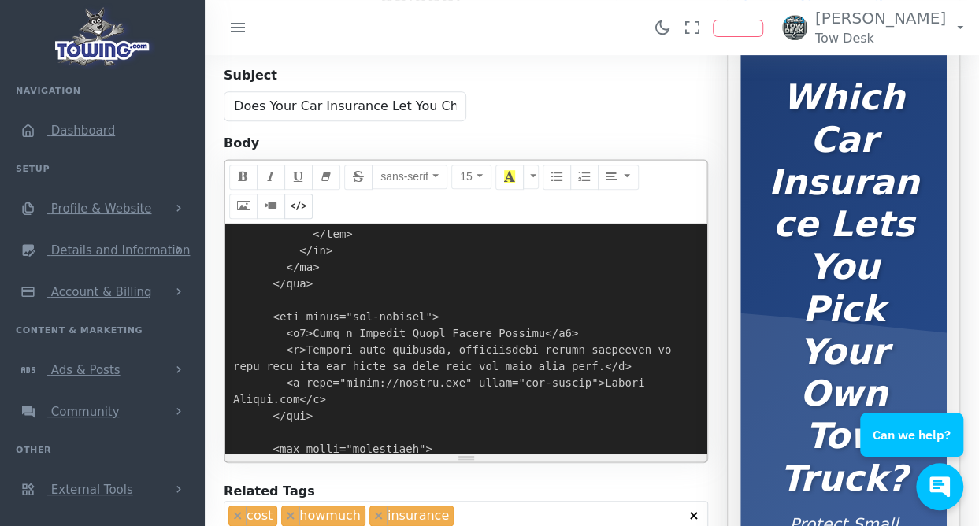
scroll to position [7650, 0]
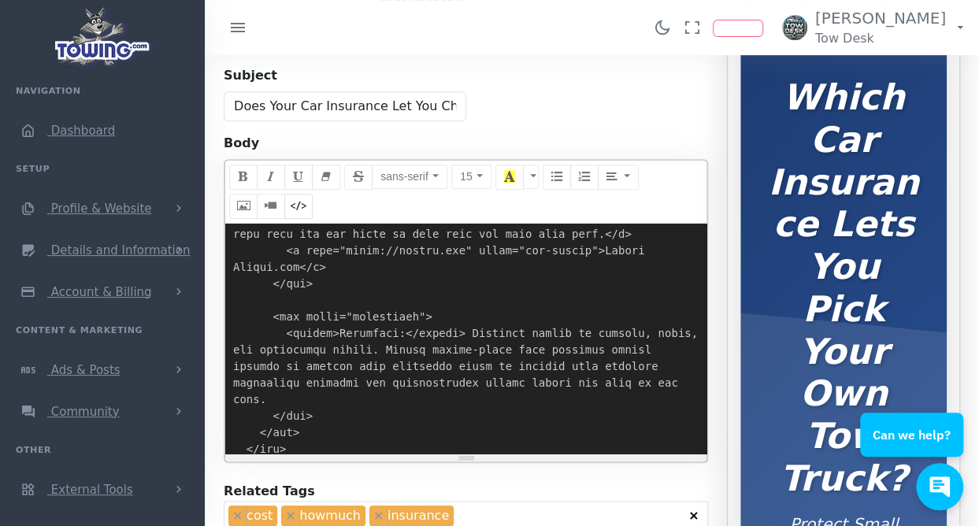
drag, startPoint x: 291, startPoint y: 418, endPoint x: 260, endPoint y: 410, distance: 31.7
click at [260, 410] on textarea at bounding box center [465, 339] width 481 height 231
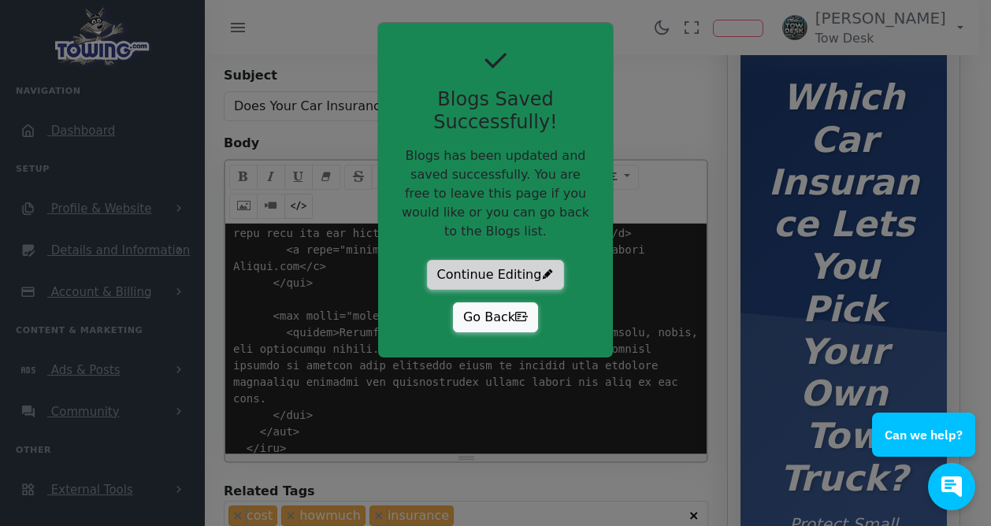
click at [484, 260] on button "Continue Editing" at bounding box center [496, 275] width 138 height 30
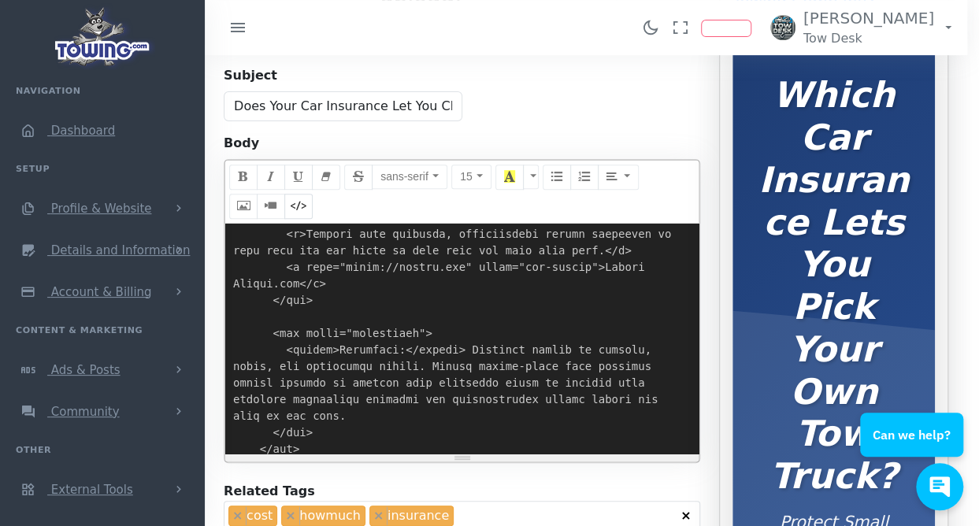
click at [451, 295] on textarea at bounding box center [462, 339] width 474 height 231
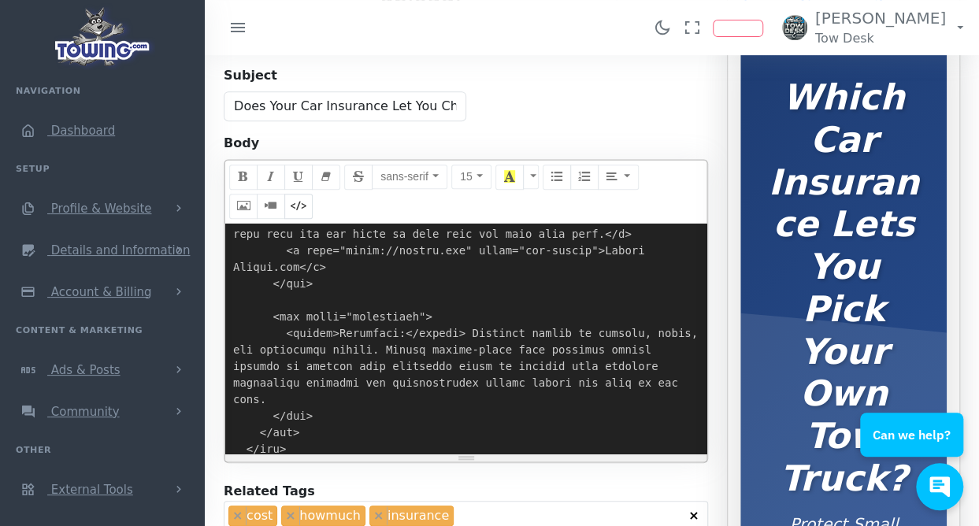
paste textarea "link href="https://cdn.jsdelivr.net/npm/bootstrap@5.3.2/dist/css/bootstrap.min.…"
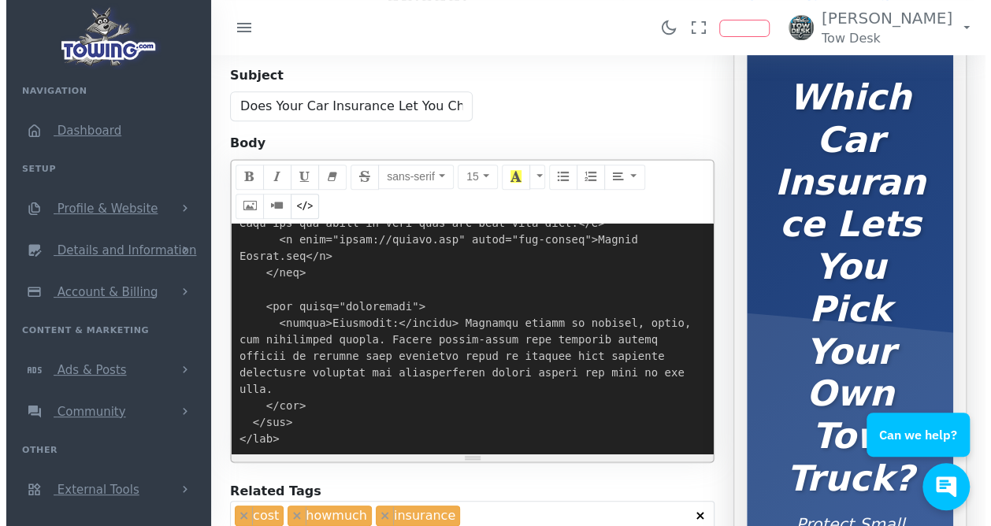
scroll to position [7253, 0]
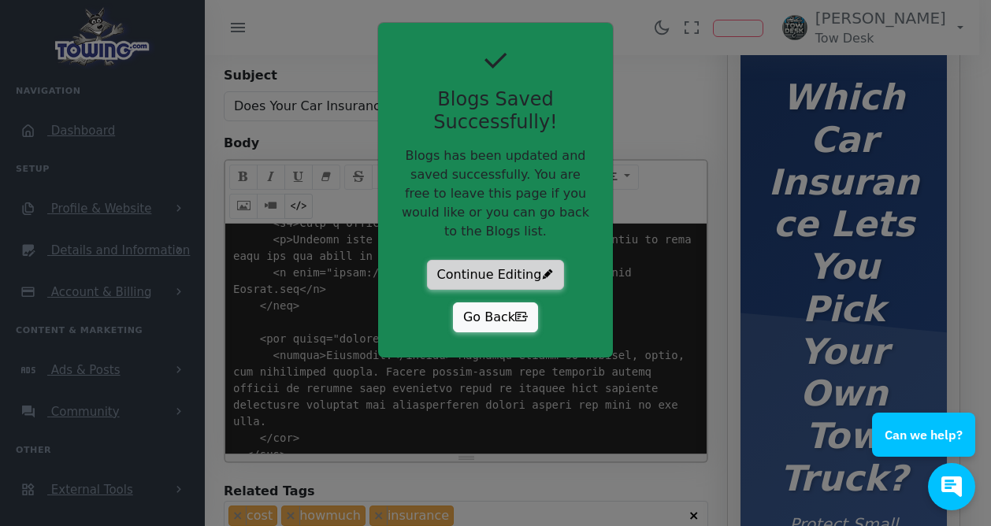
click at [477, 260] on button "Continue Editing" at bounding box center [496, 275] width 138 height 30
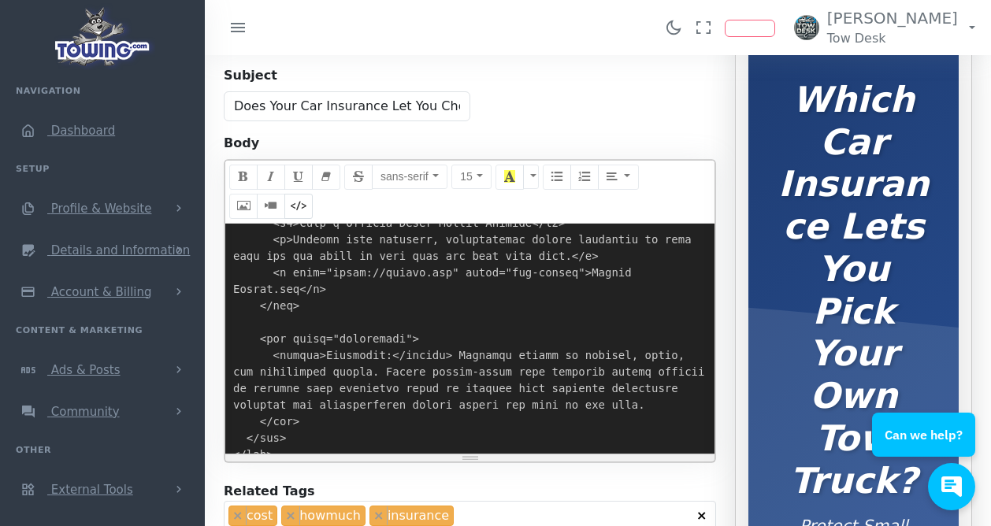
scroll to position [7253, 0]
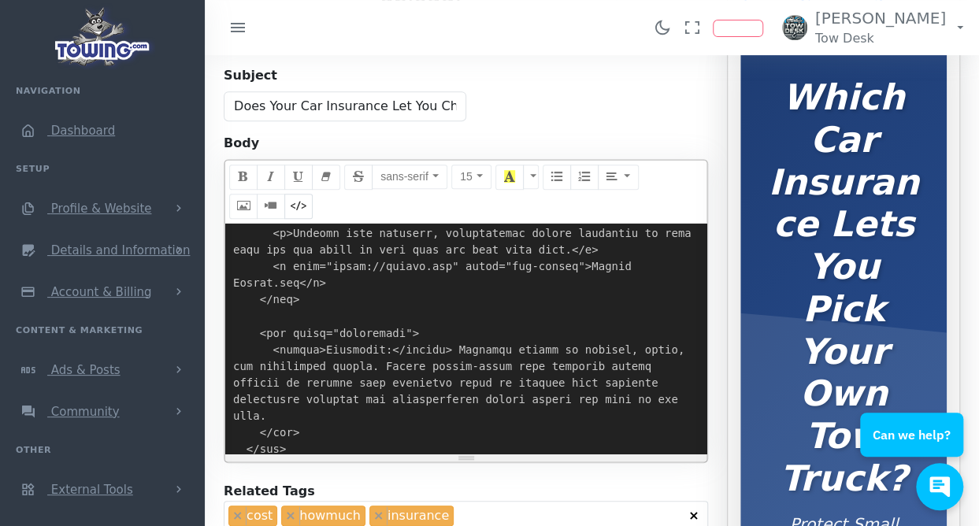
click at [451, 284] on textarea at bounding box center [465, 339] width 481 height 231
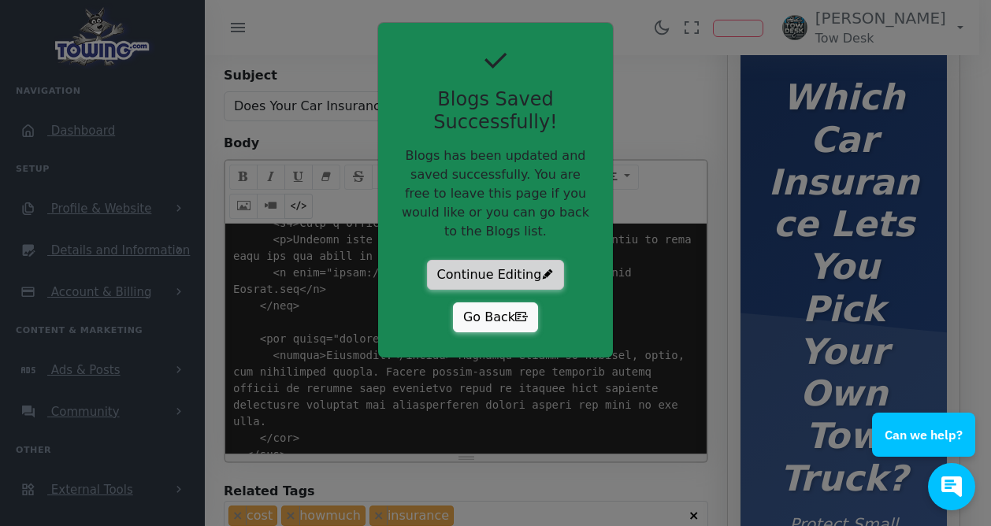
click at [518, 262] on button "Continue Editing" at bounding box center [496, 275] width 138 height 30
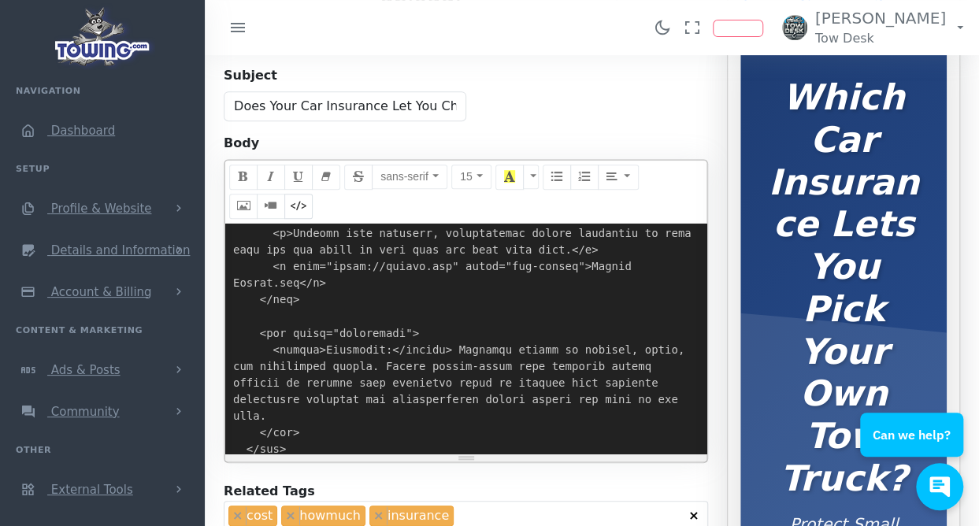
click at [430, 328] on textarea at bounding box center [465, 339] width 481 height 231
paste textarea "style> * { margin: 0; padding: 0; box-sizing: border-box; } .blog-container { w…"
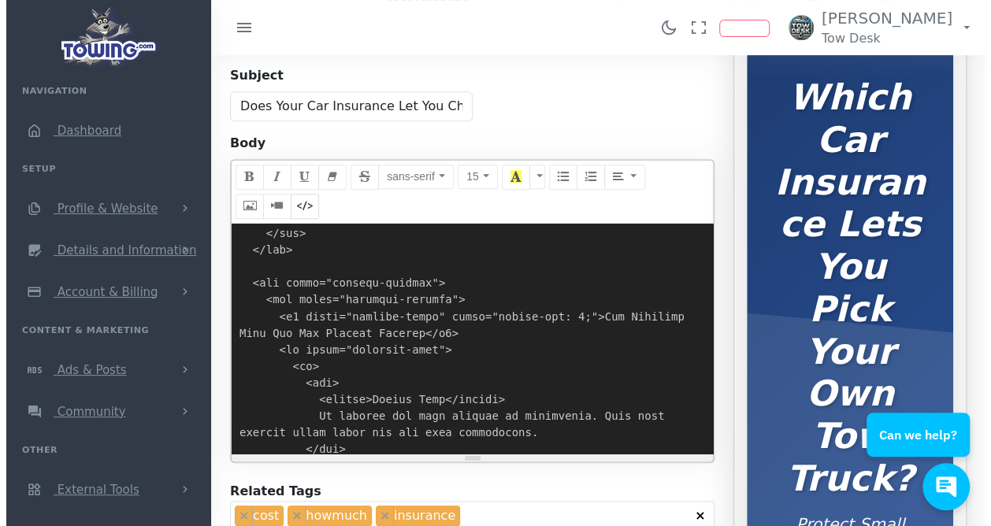
scroll to position [8047, 0]
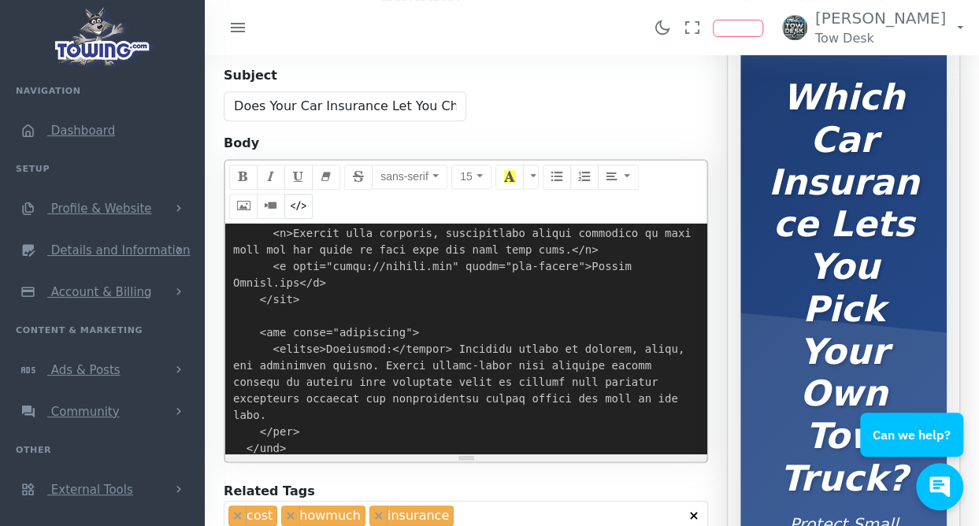
type textarea "<style> * { margin: 0; padding: 0; box-sizing: border-box; } .blog-container { …"
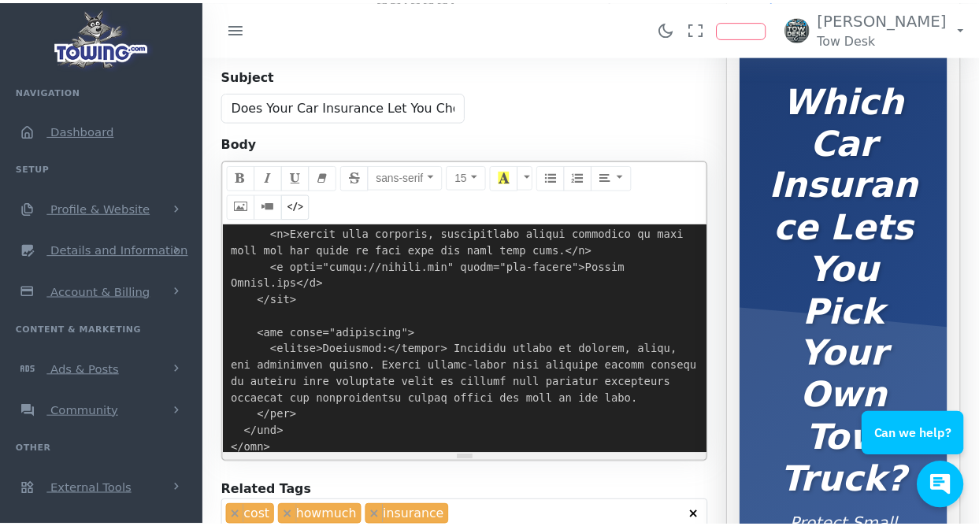
scroll to position [8041, 0]
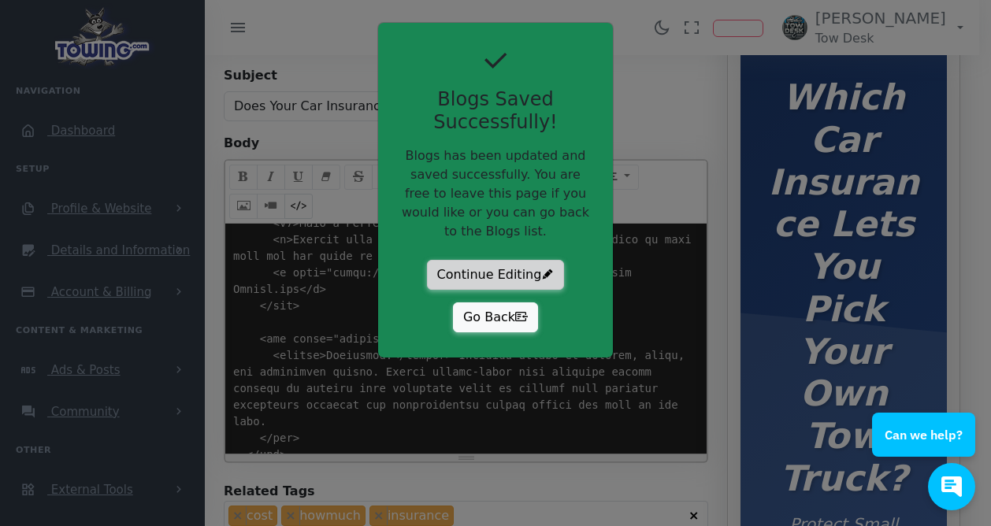
click at [495, 260] on button "Continue Editing" at bounding box center [496, 275] width 138 height 30
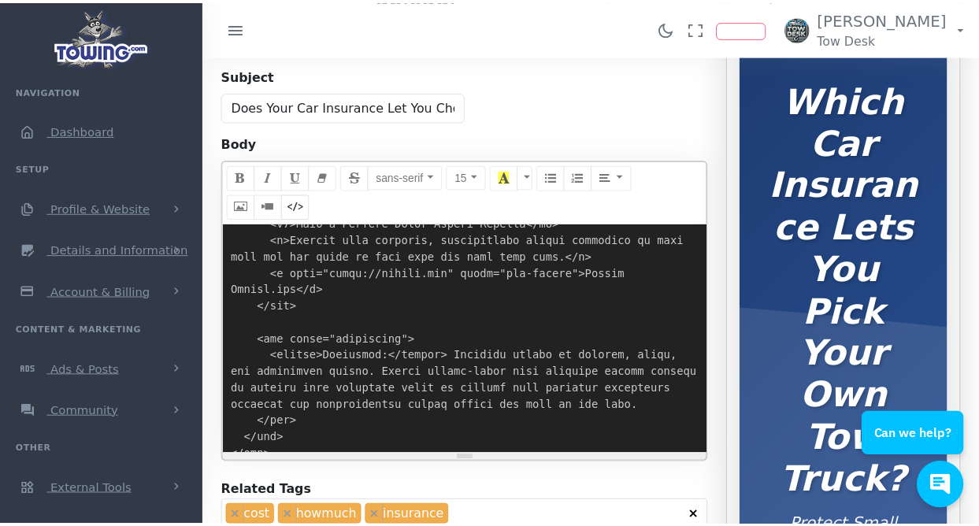
scroll to position [8047, 0]
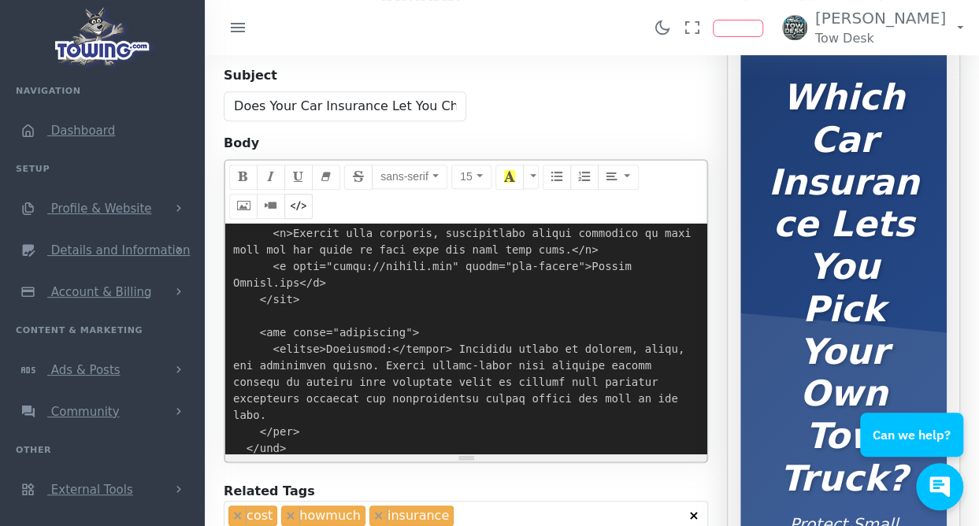
click at [515, 52] on div "Found 17 results Analytics Report Users Erwin Brown" at bounding box center [592, 27] width 774 height 55
click at [85, 131] on span "Dashboard" at bounding box center [83, 131] width 64 height 14
click at [121, 212] on span "Profile & Website" at bounding box center [101, 209] width 101 height 14
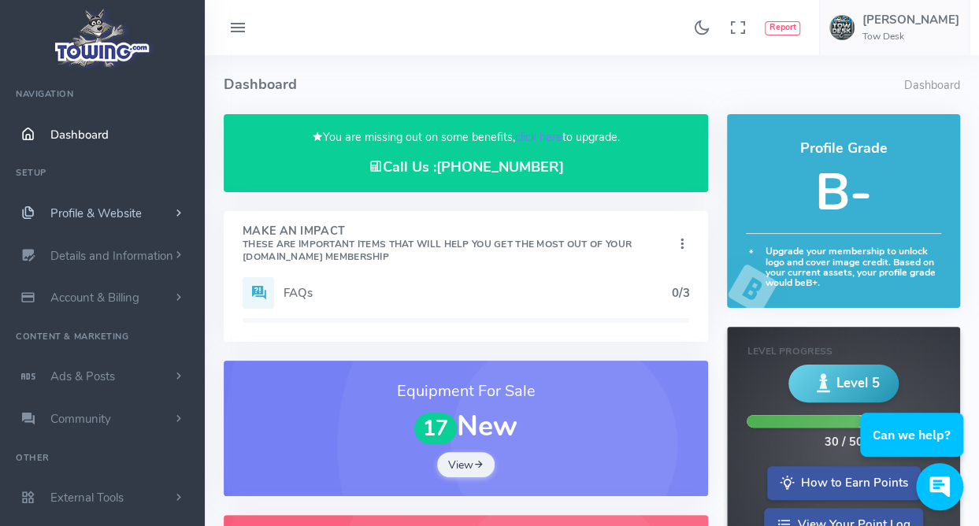
click at [115, 215] on span "Profile & Website" at bounding box center [95, 214] width 91 height 16
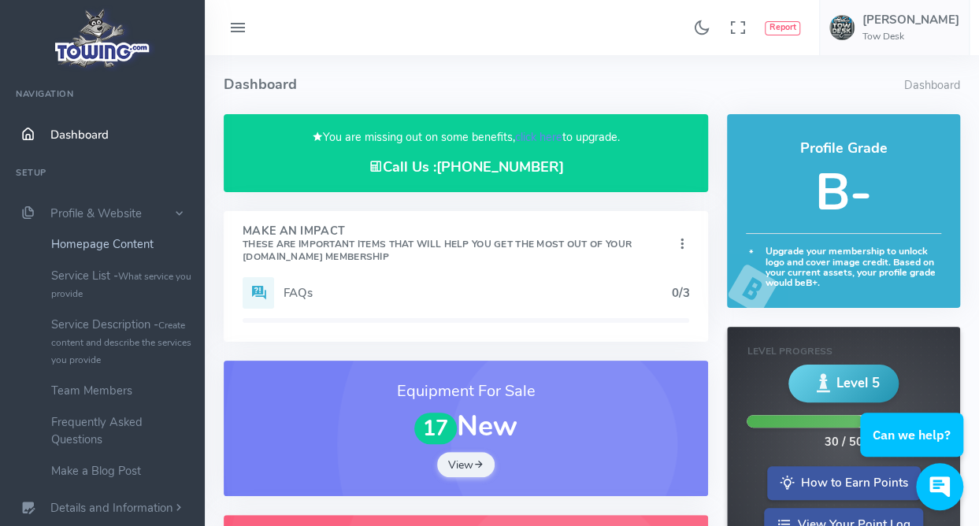
click at [122, 248] on link "Homepage Content" at bounding box center [121, 244] width 165 height 32
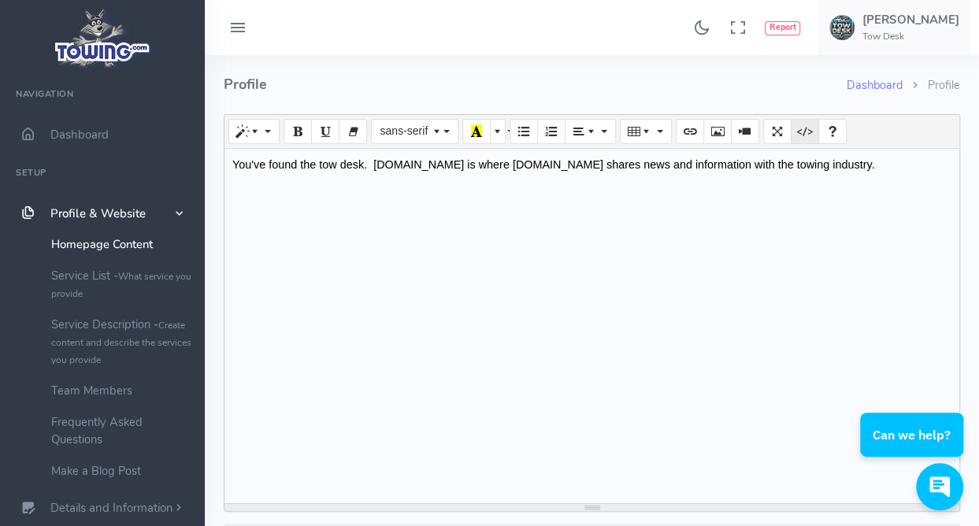
click at [802, 142] on button "Code View" at bounding box center [805, 131] width 28 height 25
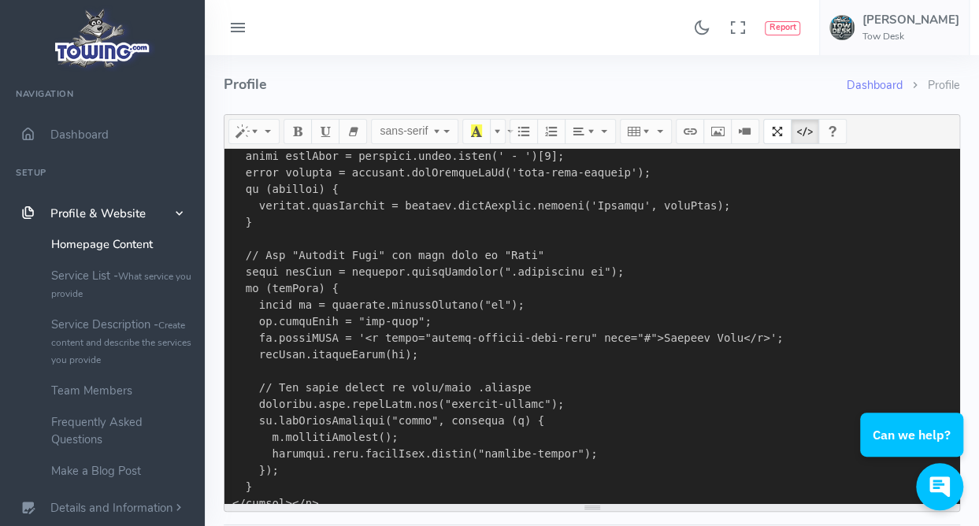
click at [711, 233] on textarea at bounding box center [592, 326] width 735 height 355
paste textarea "!-- Tow Desk Landing Page HTML Block --> <div id="tow-desk-landing"> <style> #t…"
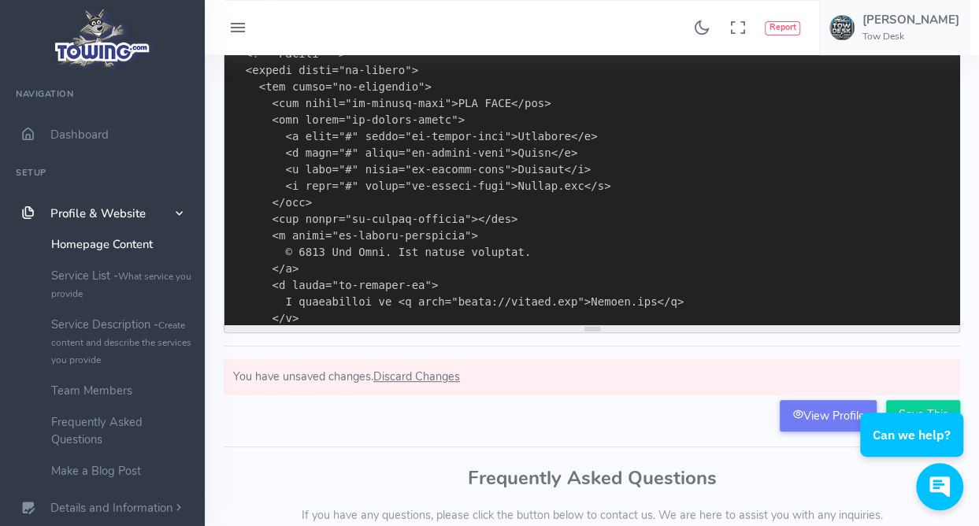
scroll to position [181, 0]
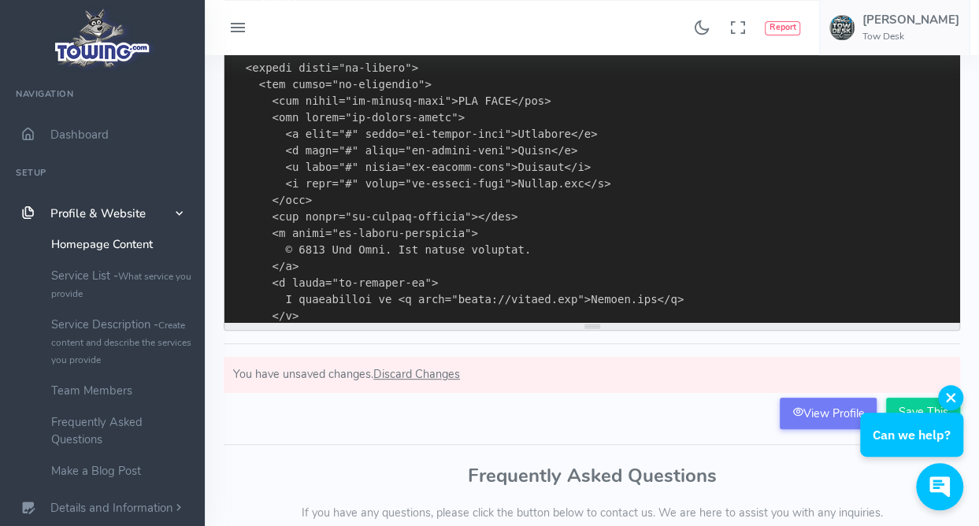
type textarea "<!-- Tow Desk Landing Page HTML Block --> <div id="tow-desk-landing"> <style> #…"
click at [960, 399] on button "button" at bounding box center [950, 397] width 25 height 25
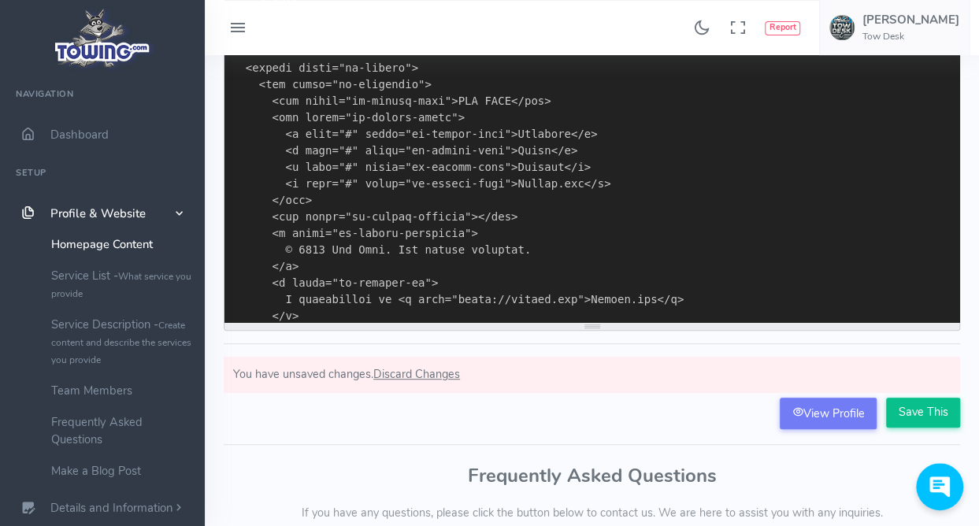
click at [908, 409] on input "Save This" at bounding box center [923, 413] width 74 height 30
